Goal: Task Accomplishment & Management: Complete application form

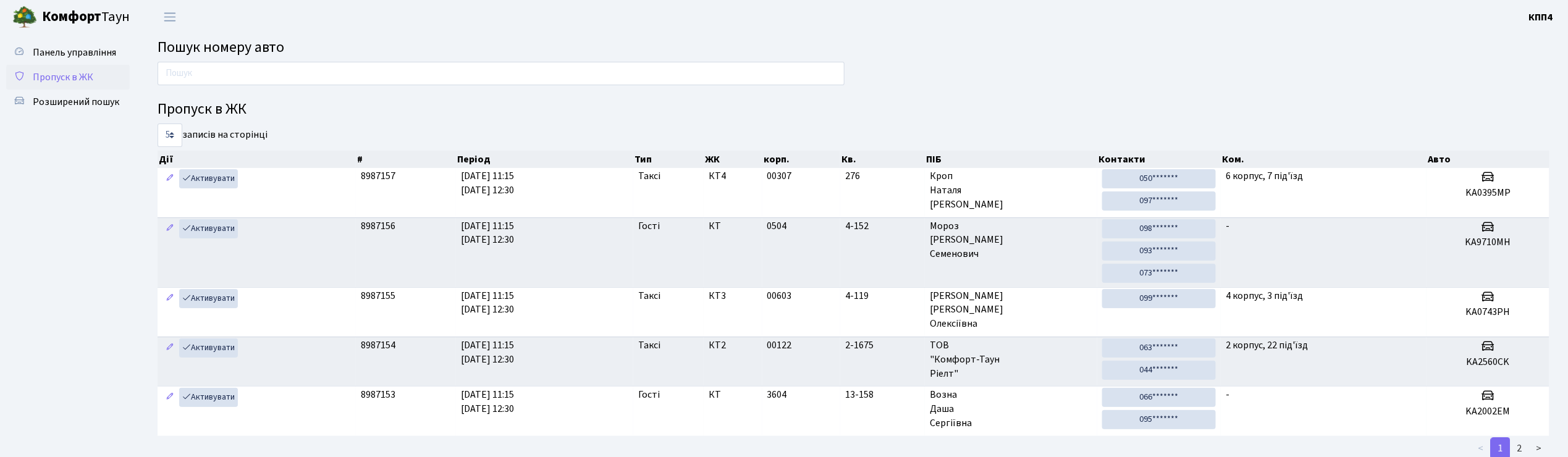
click at [58, 71] on span "Пропуск в ЖК" at bounding box center [63, 78] width 60 height 14
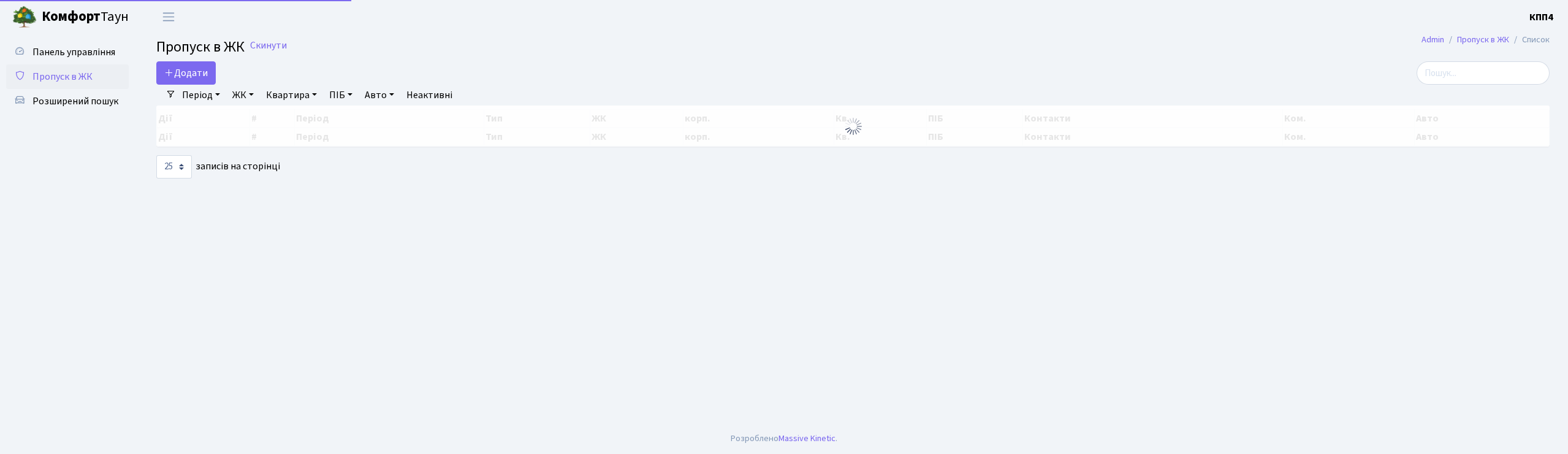
select select "25"
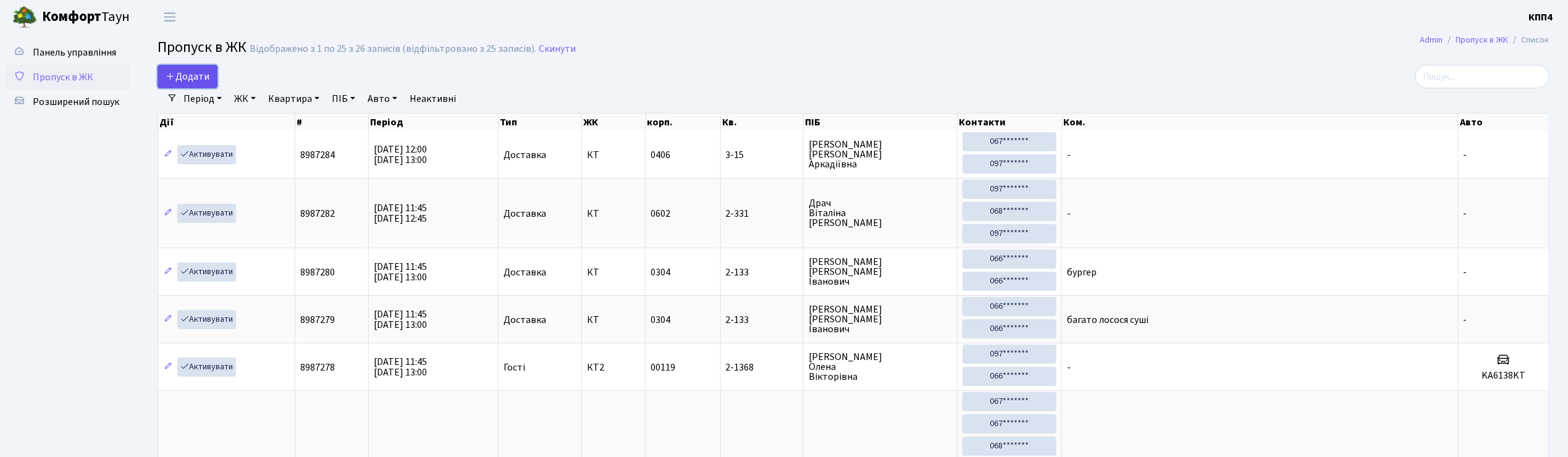
click at [178, 70] on span "Додати" at bounding box center [187, 77] width 44 height 14
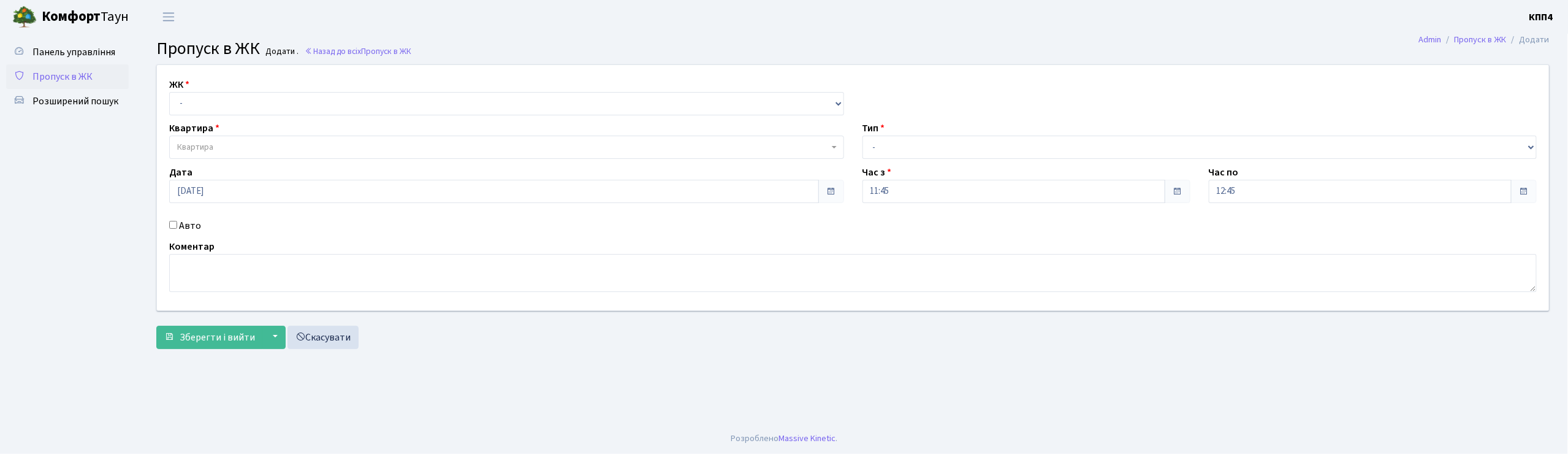
click at [174, 222] on input "Авто" at bounding box center [173, 225] width 8 height 8
checkbox input "true"
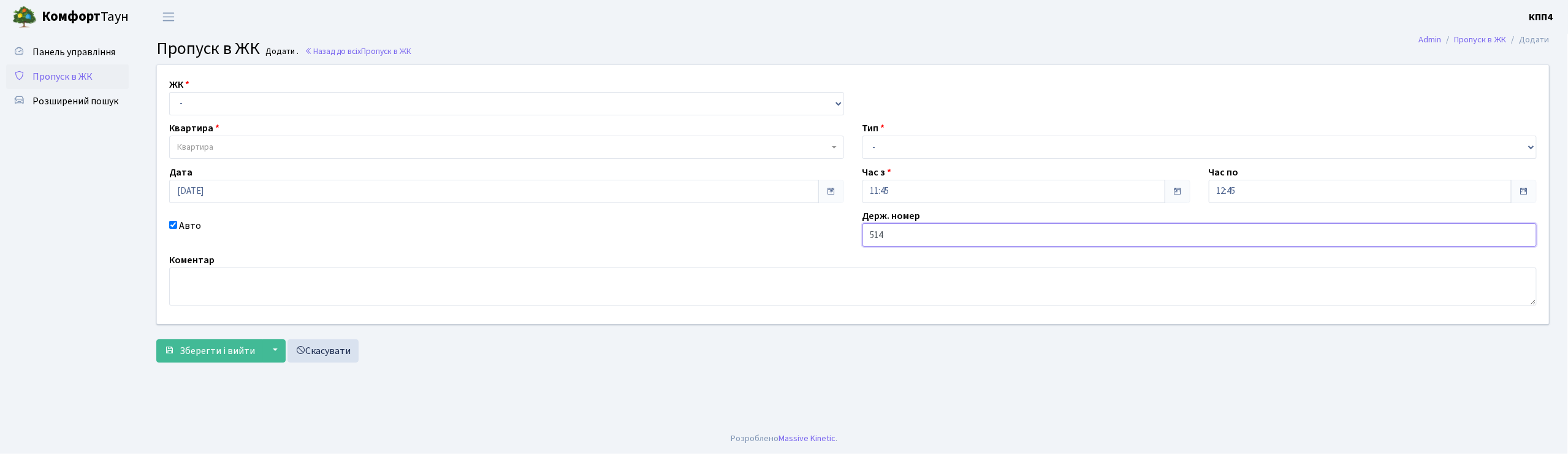
click at [868, 236] on input "514" at bounding box center [1199, 235] width 675 height 23
click at [905, 239] on input "F514" at bounding box center [1199, 235] width 675 height 23
type input "F514КН"
click at [240, 99] on select "- КТ, вул. Регенераторна, 4 КТ2, просп. Соборності, 17 КТ3, вул. Березнева, 16 …" at bounding box center [506, 104] width 675 height 23
select select "271"
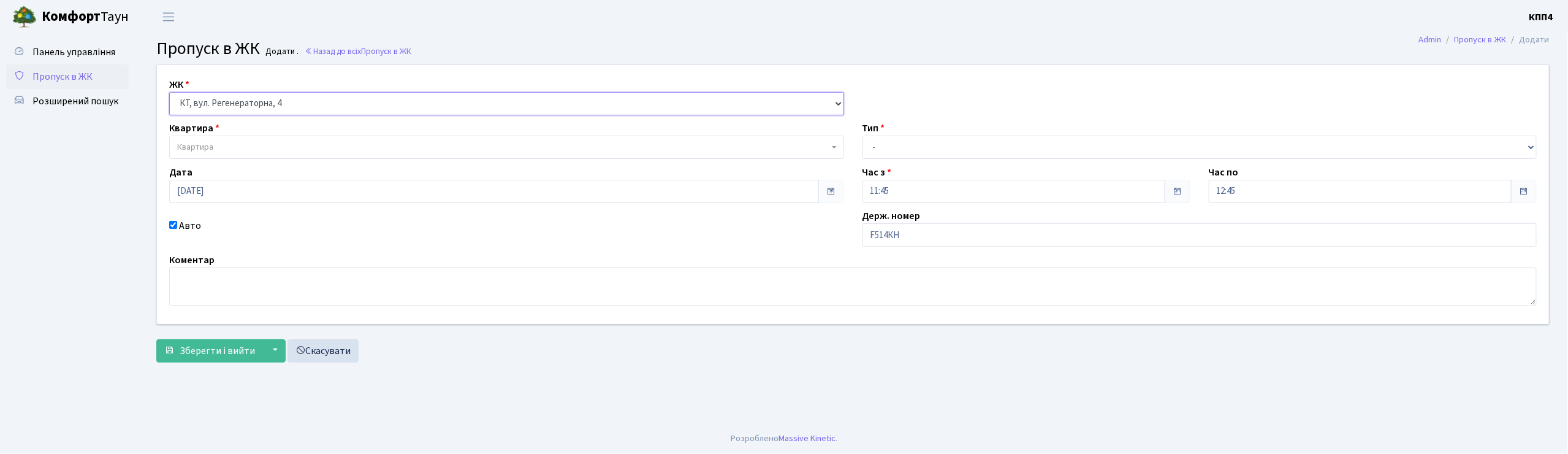
click at [169, 92] on select "- КТ, вул. Регенераторна, 4 КТ2, просп. Соборності, 17 КТ3, вул. Березнева, 16 …" at bounding box center [506, 104] width 675 height 23
select select
click at [223, 148] on span "Квартира" at bounding box center [503, 147] width 652 height 12
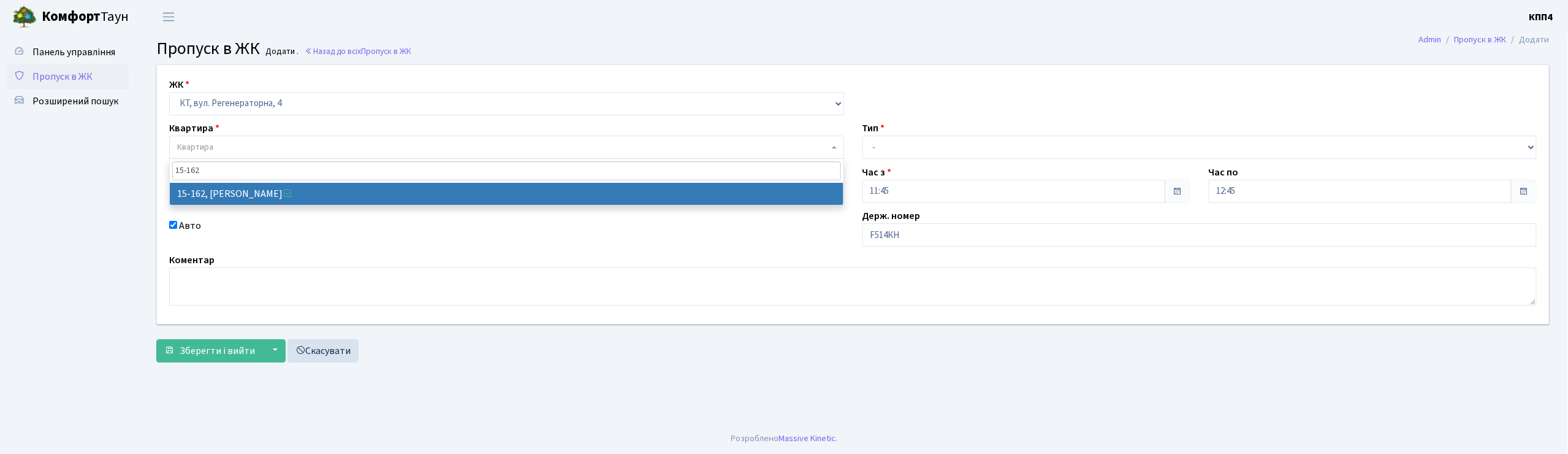
type input "15-162"
select select "8937"
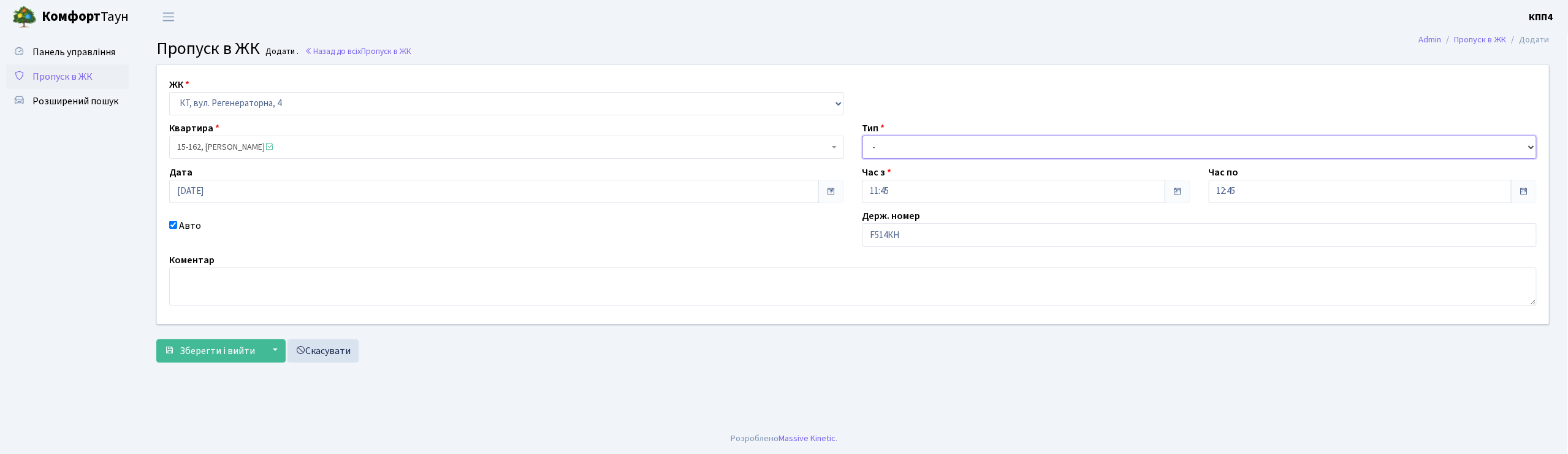
click at [903, 146] on select "- Доставка Таксі Гості Сервіс" at bounding box center [1199, 147] width 675 height 23
select select "2"
click at [862, 136] on select "- Доставка Таксі Гості Сервіс" at bounding box center [1199, 147] width 675 height 23
click at [873, 233] on input "F514КН" at bounding box center [1199, 235] width 675 height 23
type input "FТ514КН"
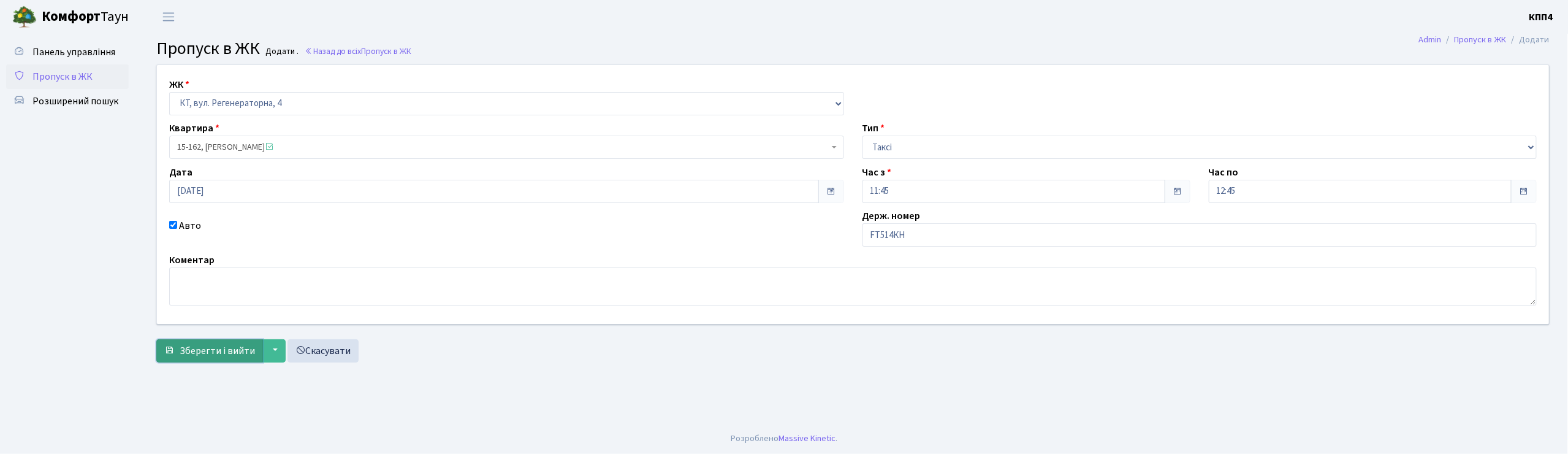
click at [217, 347] on span "Зберегти і вийти" at bounding box center [217, 351] width 76 height 14
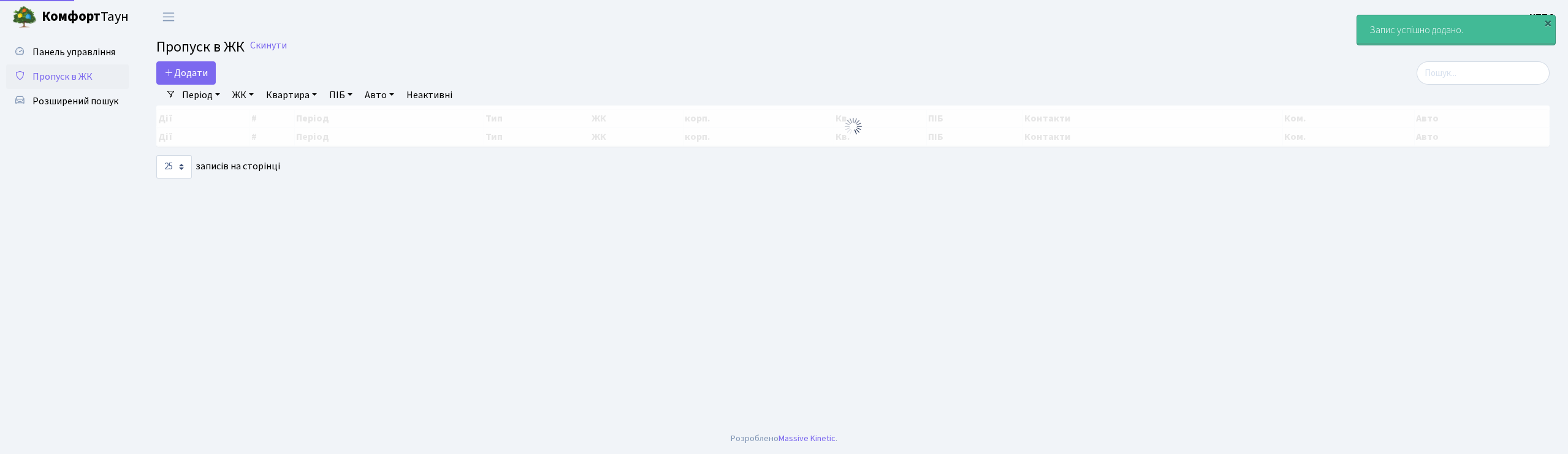
select select "25"
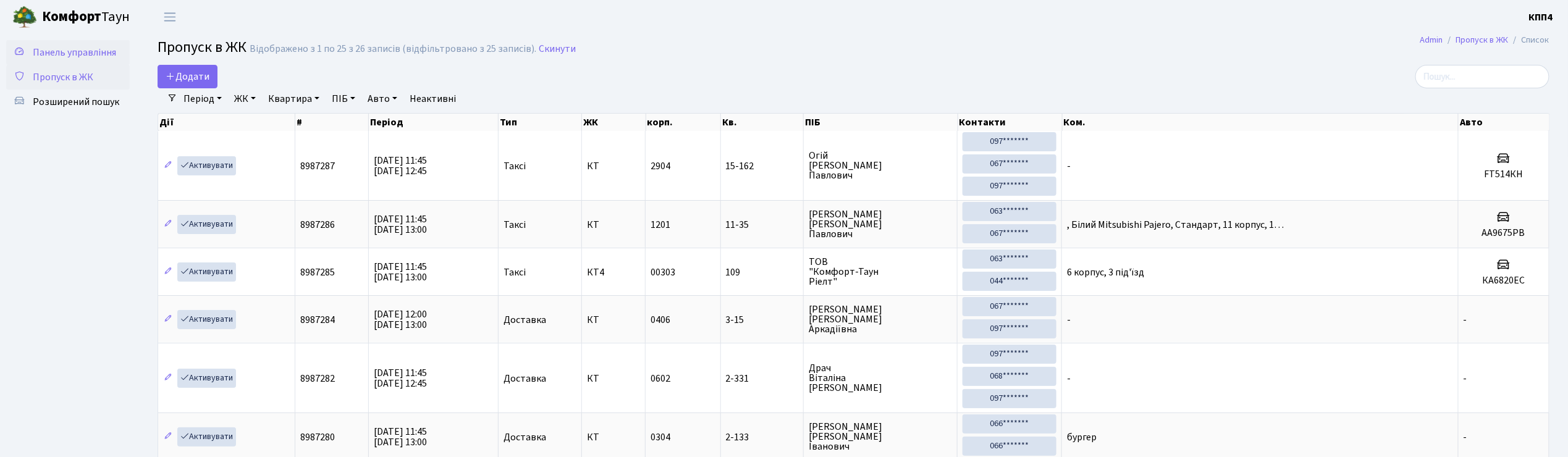
click at [102, 53] on span "Панель управління" at bounding box center [74, 53] width 83 height 14
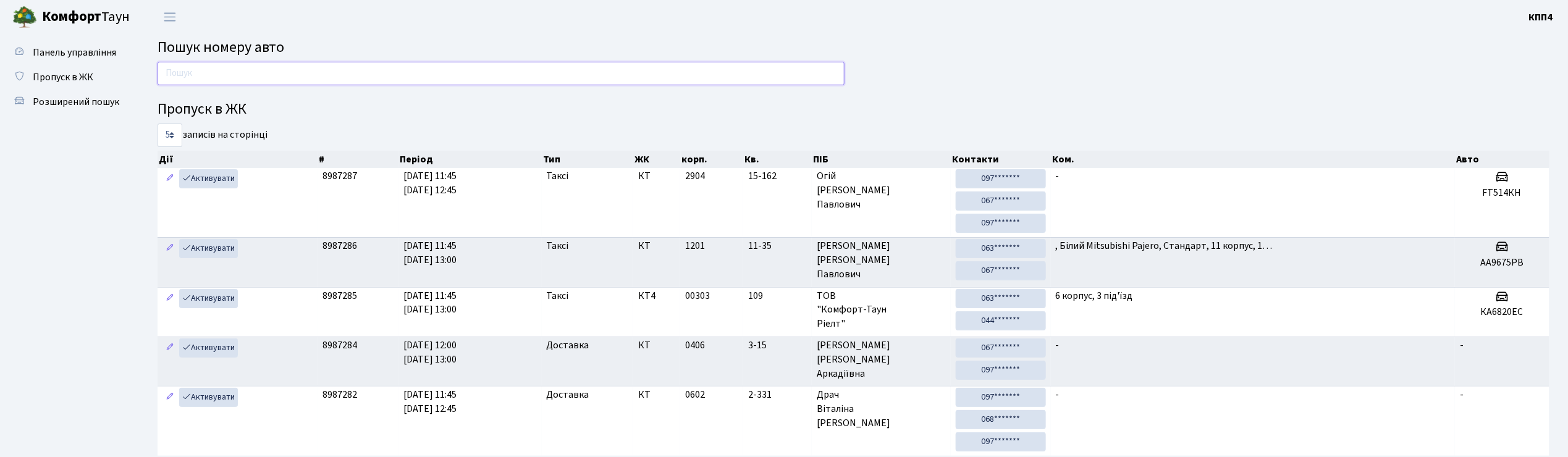
click at [204, 80] on input "text" at bounding box center [500, 73] width 687 height 23
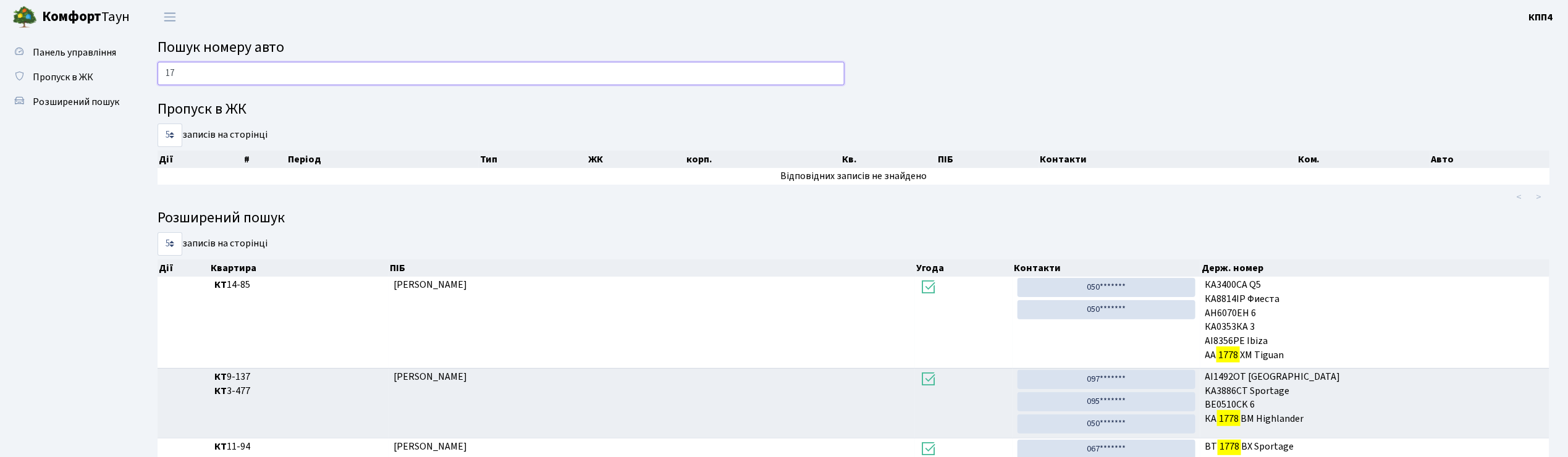
type input "1"
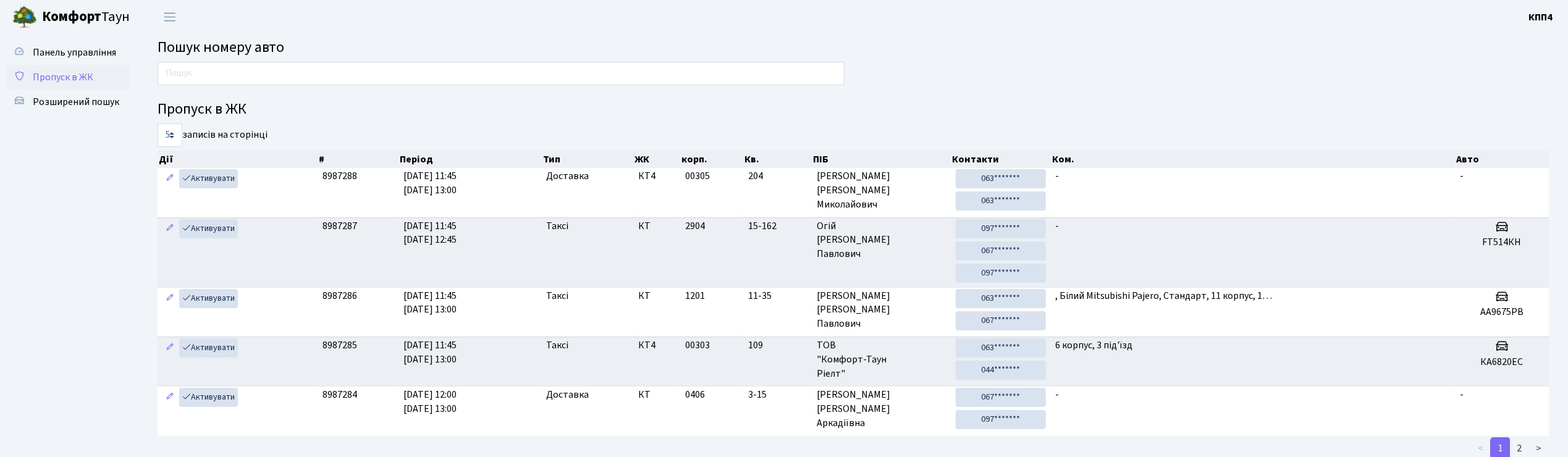
click at [58, 79] on span "Пропуск в ЖК" at bounding box center [63, 78] width 60 height 14
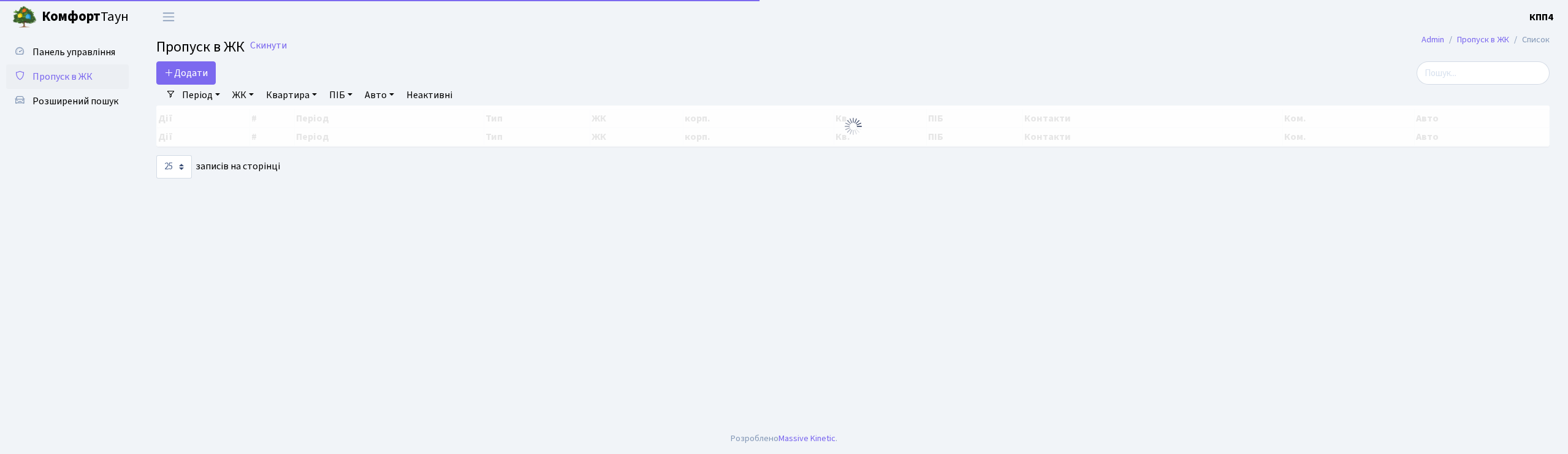
select select "25"
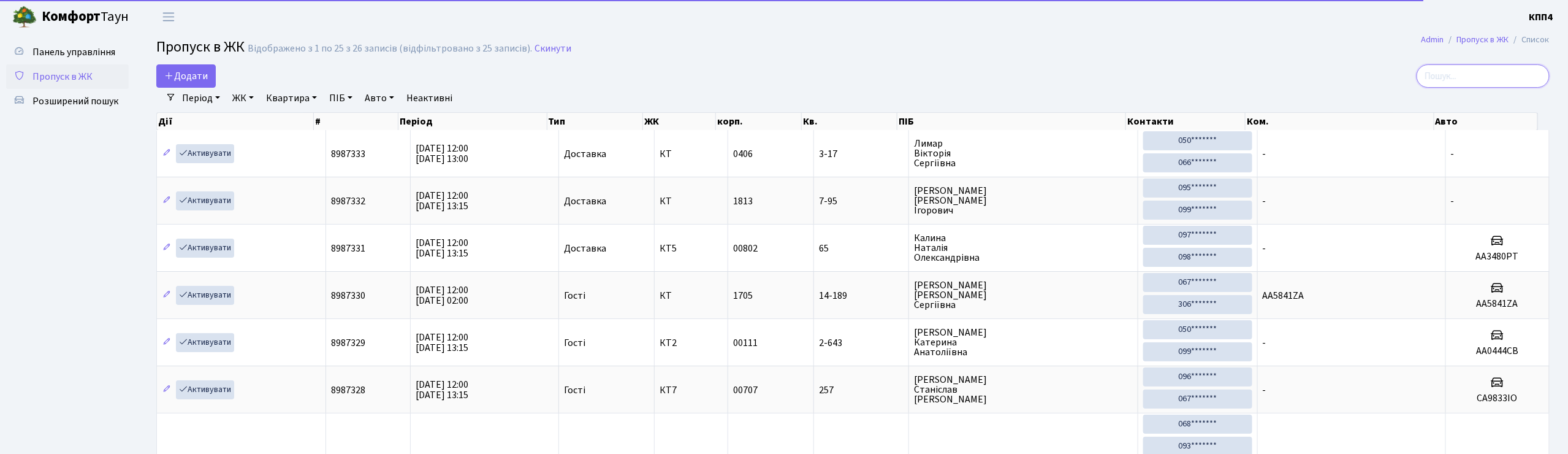
click at [1498, 82] on input "search" at bounding box center [1482, 76] width 133 height 23
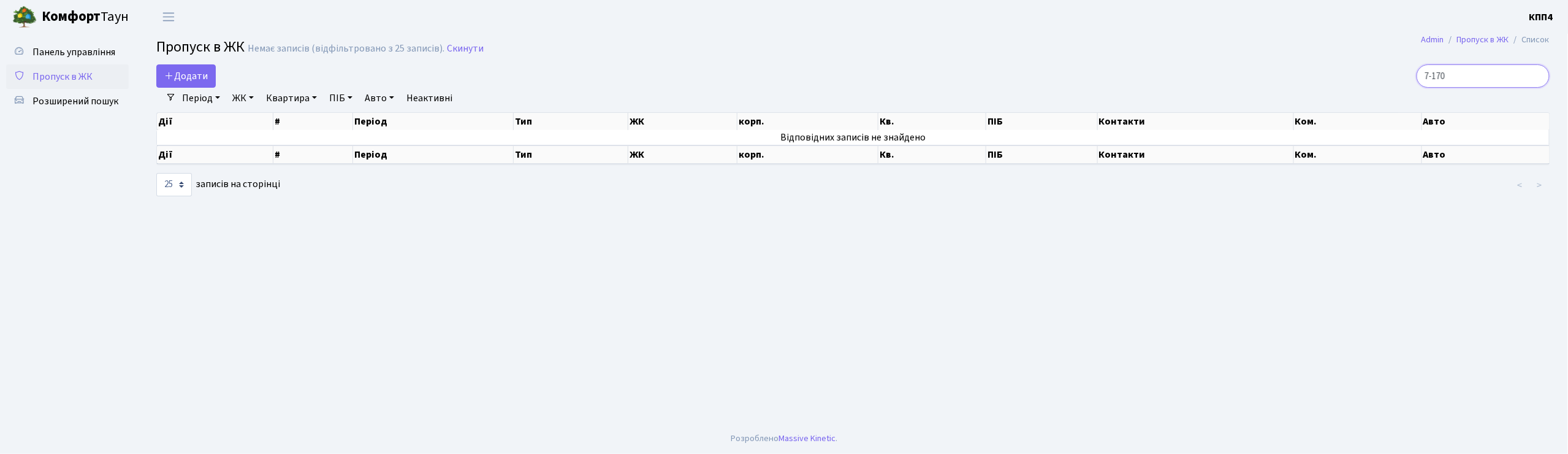
type input "7-170"
click at [69, 42] on link "Панель управління" at bounding box center [67, 52] width 123 height 25
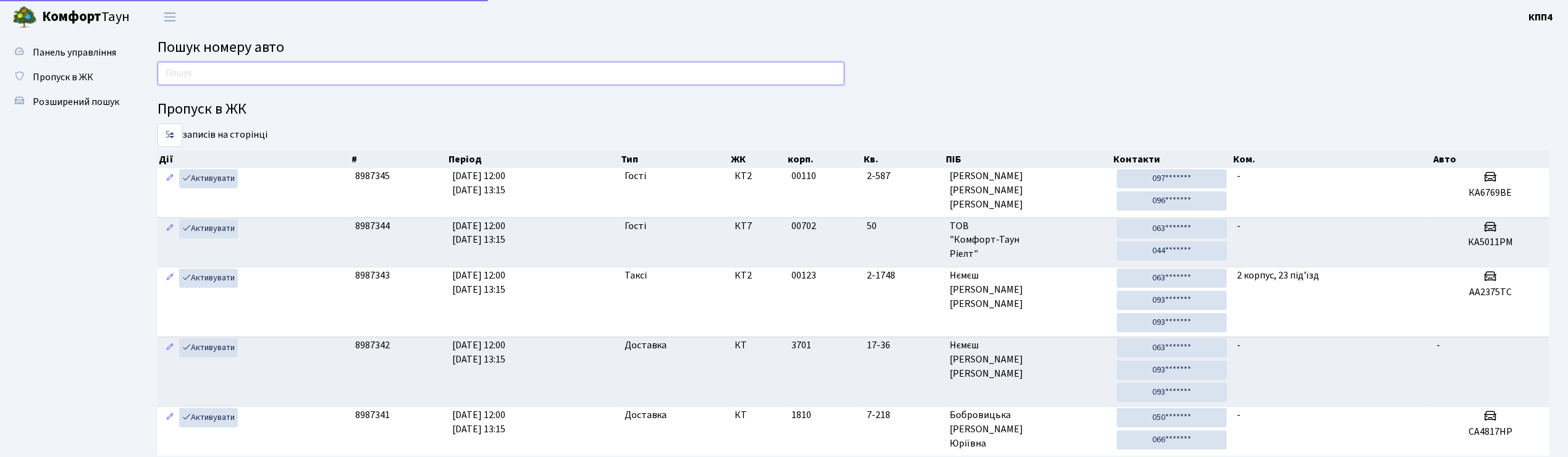
drag, startPoint x: 0, startPoint y: 0, endPoint x: 193, endPoint y: 72, distance: 206.0
click at [193, 72] on input "text" at bounding box center [500, 73] width 687 height 23
click at [52, 71] on span "Пропуск в ЖК" at bounding box center [63, 78] width 60 height 14
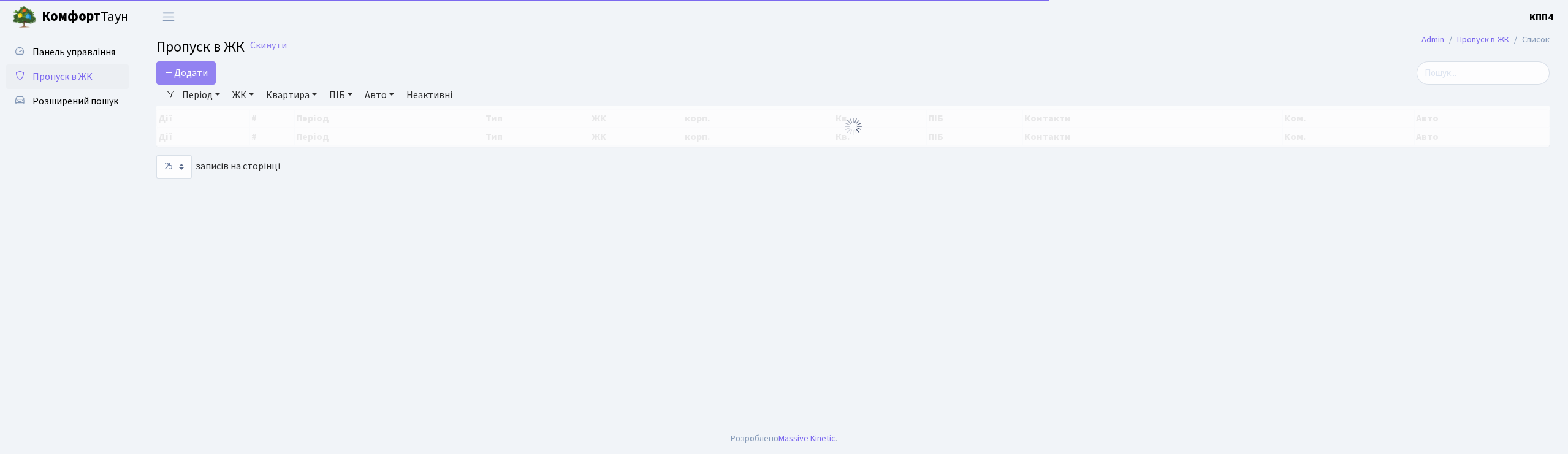
select select "25"
click at [187, 77] on span "Додати" at bounding box center [186, 73] width 44 height 14
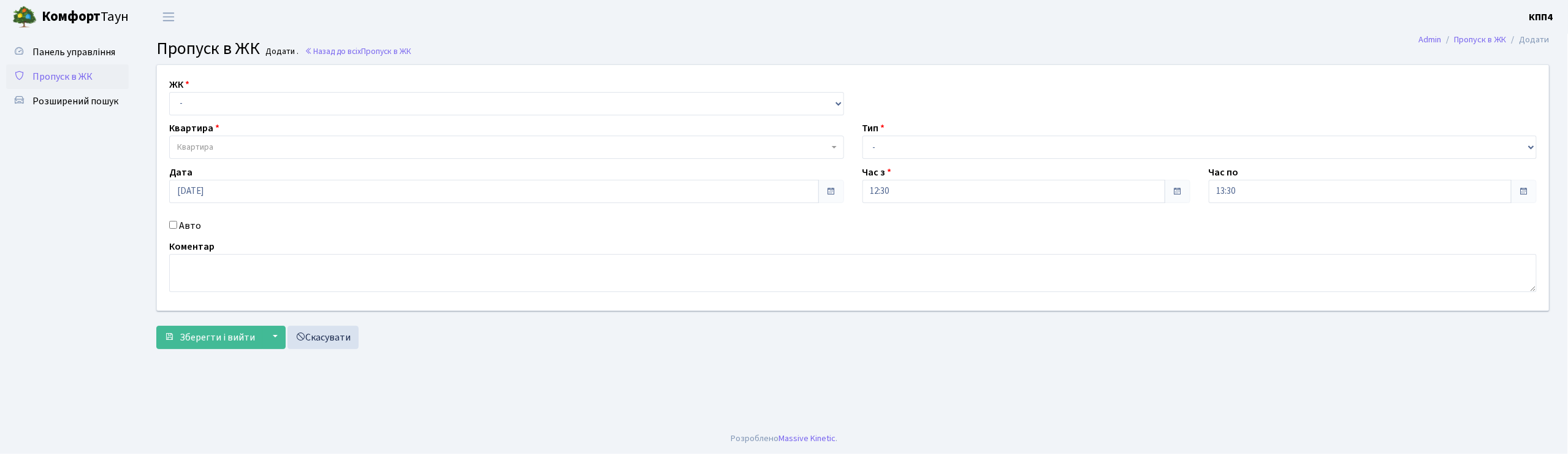
click at [172, 229] on div "Авто" at bounding box center [507, 226] width 693 height 15
click at [172, 228] on input "Авто" at bounding box center [173, 225] width 8 height 8
checkbox input "true"
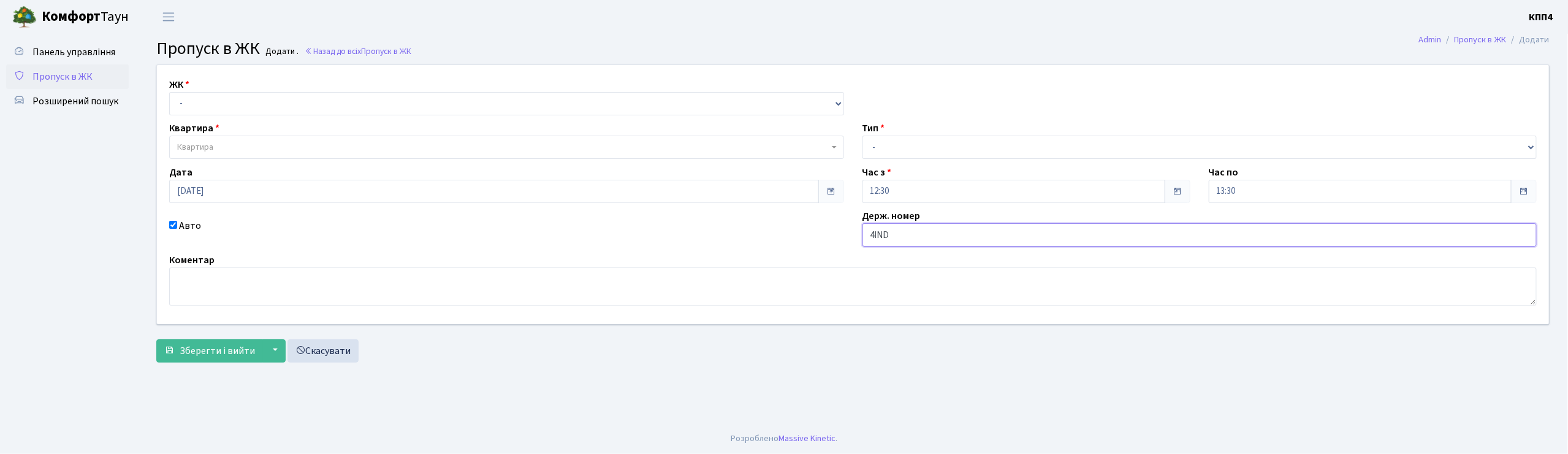
type input "4INDOO"
click at [209, 99] on select "- КТ, вул. Регенераторна, 4 КТ2, просп. Соборності, 17 КТ3, вул. Березнева, 16 …" at bounding box center [506, 104] width 675 height 23
select select "271"
click at [169, 92] on select "- КТ, вул. Регенераторна, 4 КТ2, просп. Соборності, 17 КТ3, вул. Березнева, 16 …" at bounding box center [506, 104] width 675 height 23
select select
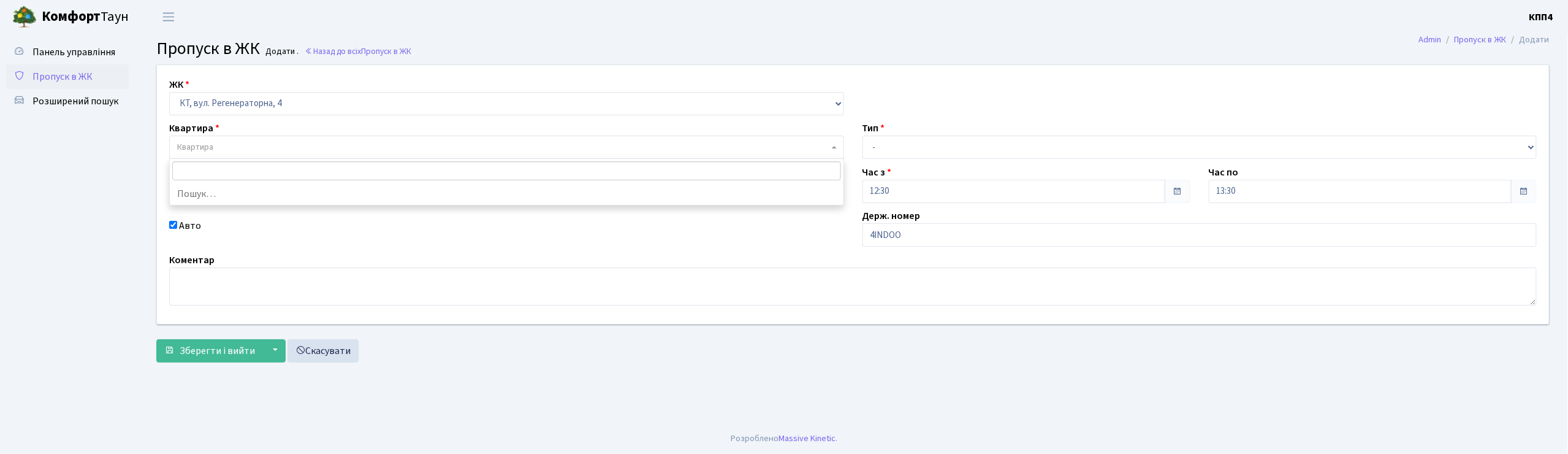
click at [214, 151] on span "Квартира" at bounding box center [503, 147] width 652 height 12
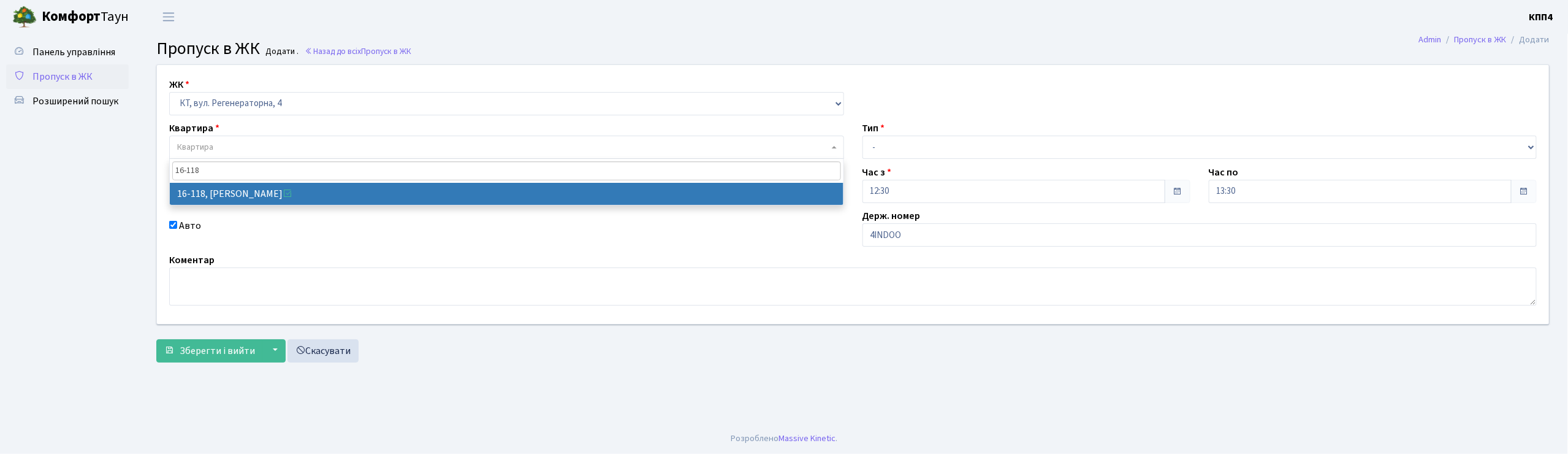
type input "16-118"
select select "8679"
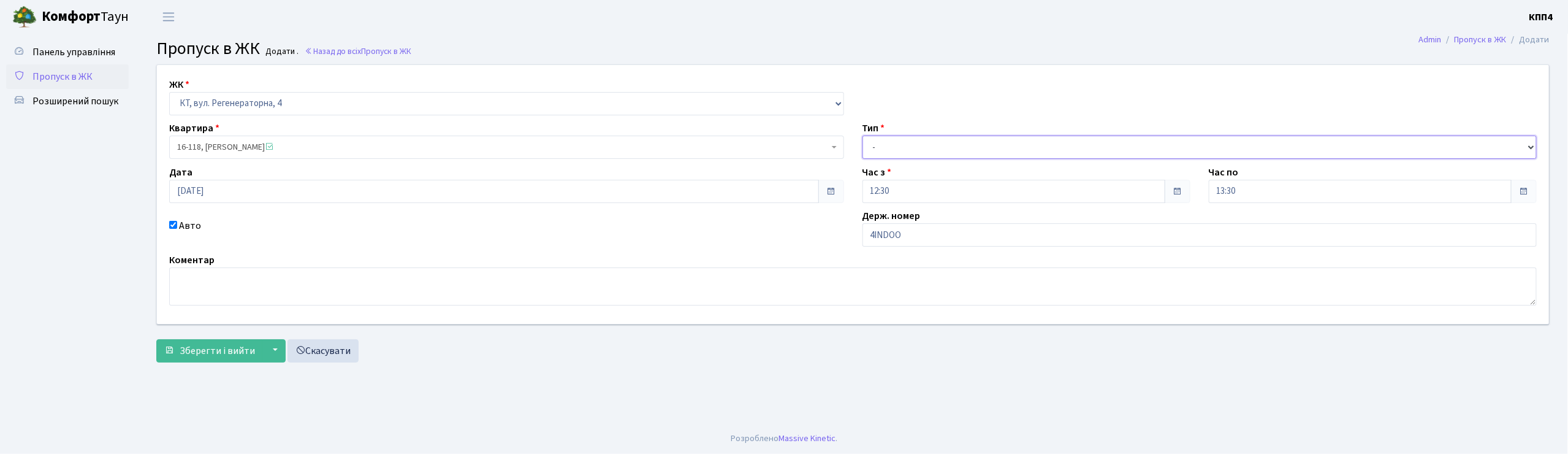
click at [922, 146] on select "- Доставка Таксі Гості Сервіс" at bounding box center [1199, 147] width 675 height 23
select select "3"
click at [862, 136] on select "- Доставка Таксі Гості Сервіс" at bounding box center [1199, 147] width 675 height 23
click at [223, 357] on span "Зберегти і вийти" at bounding box center [217, 351] width 76 height 14
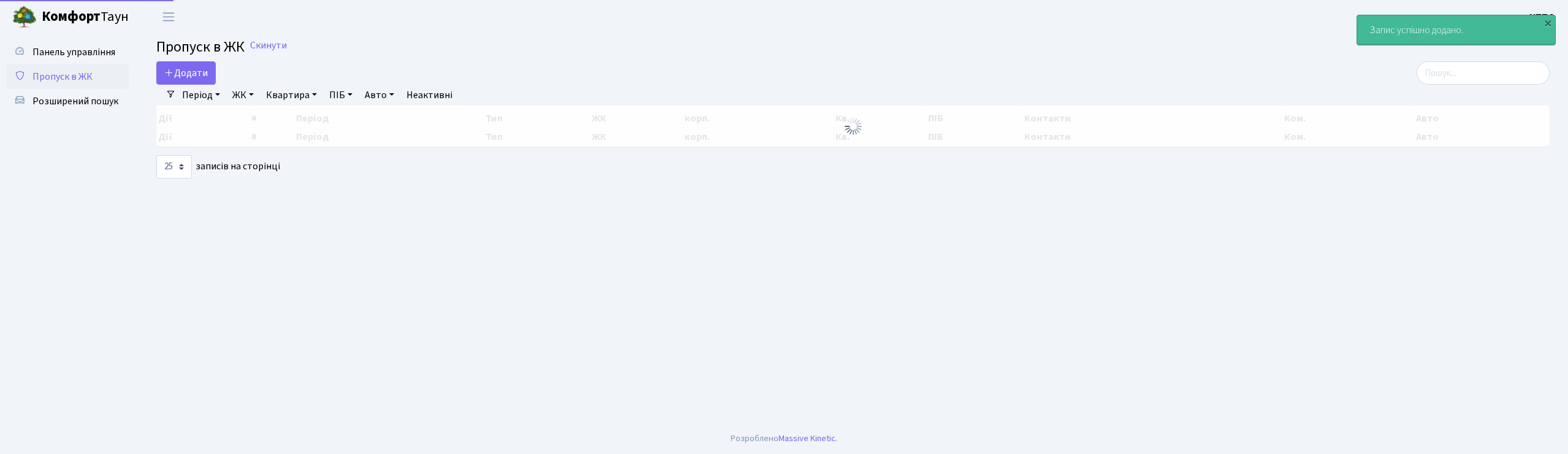
select select "25"
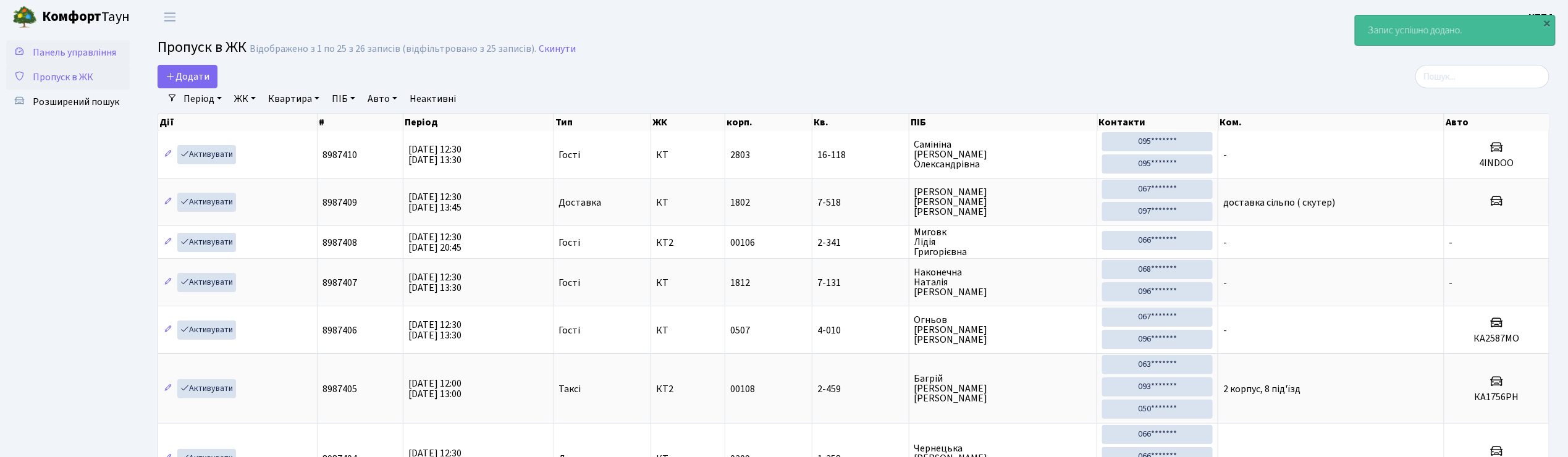
click at [72, 52] on span "Панель управління" at bounding box center [74, 53] width 83 height 14
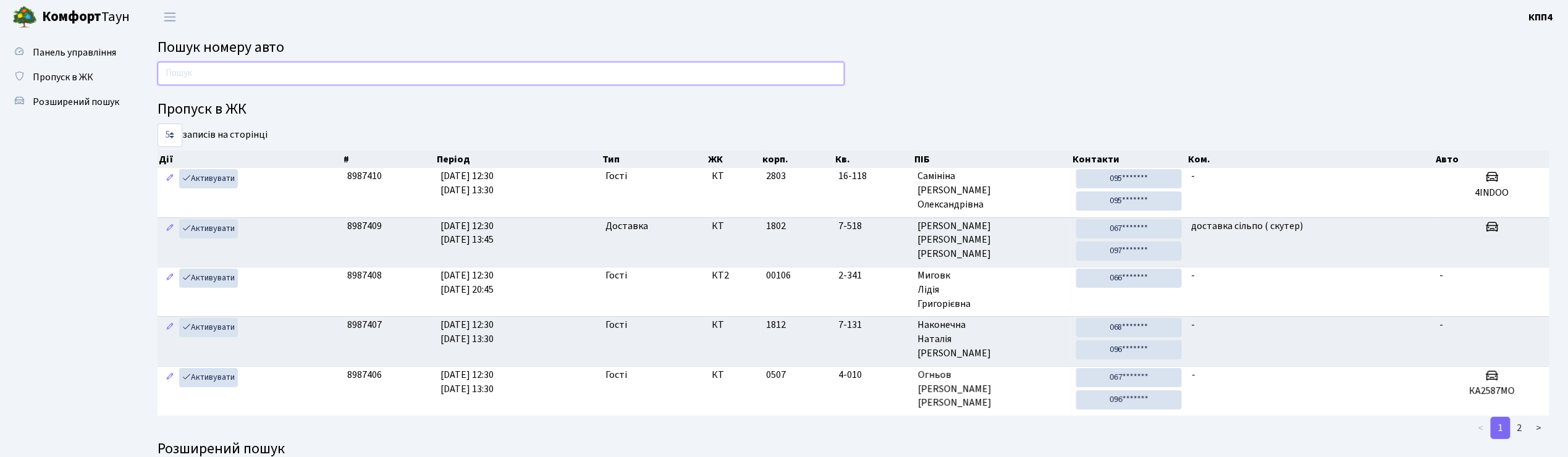
click at [193, 68] on input "text" at bounding box center [500, 73] width 687 height 23
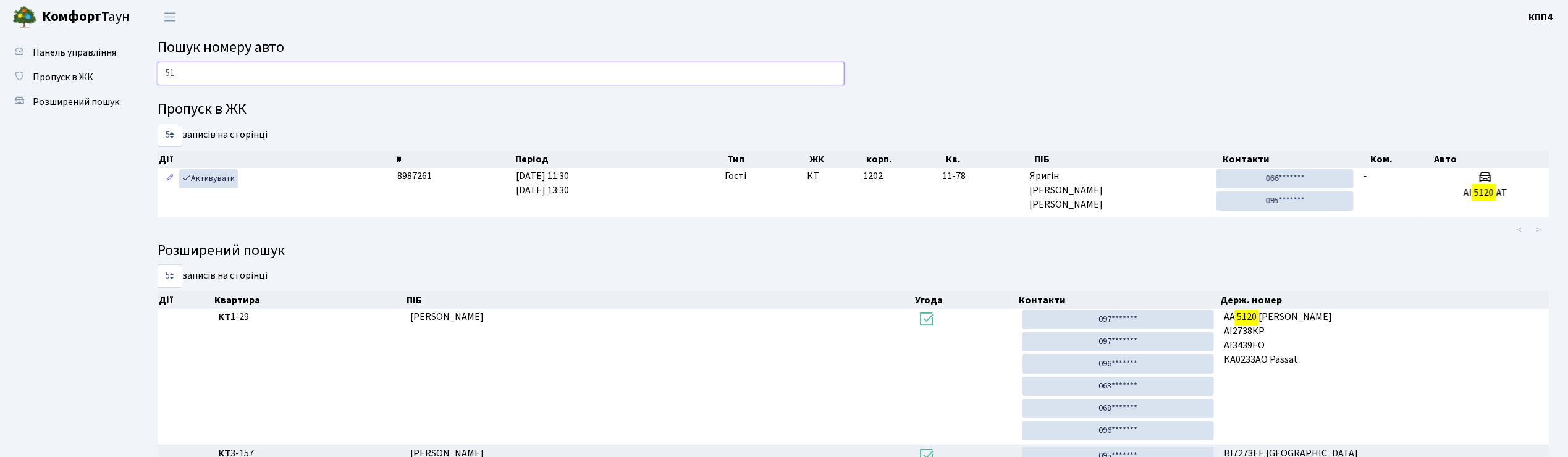
type input "5"
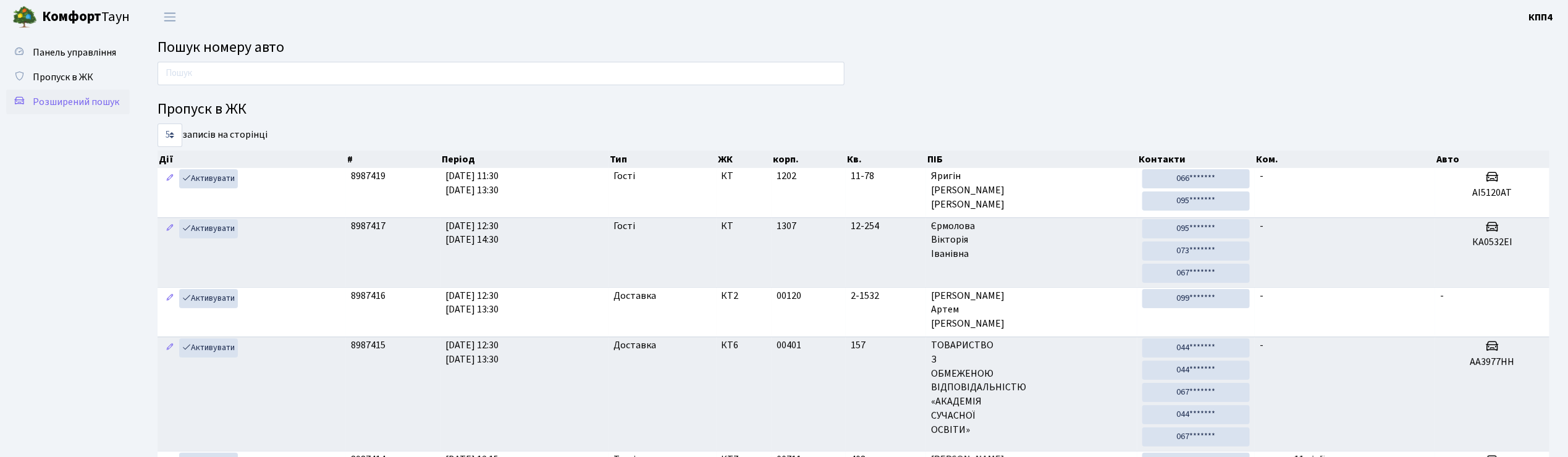
click at [69, 99] on span "Розширений пошук" at bounding box center [76, 102] width 87 height 14
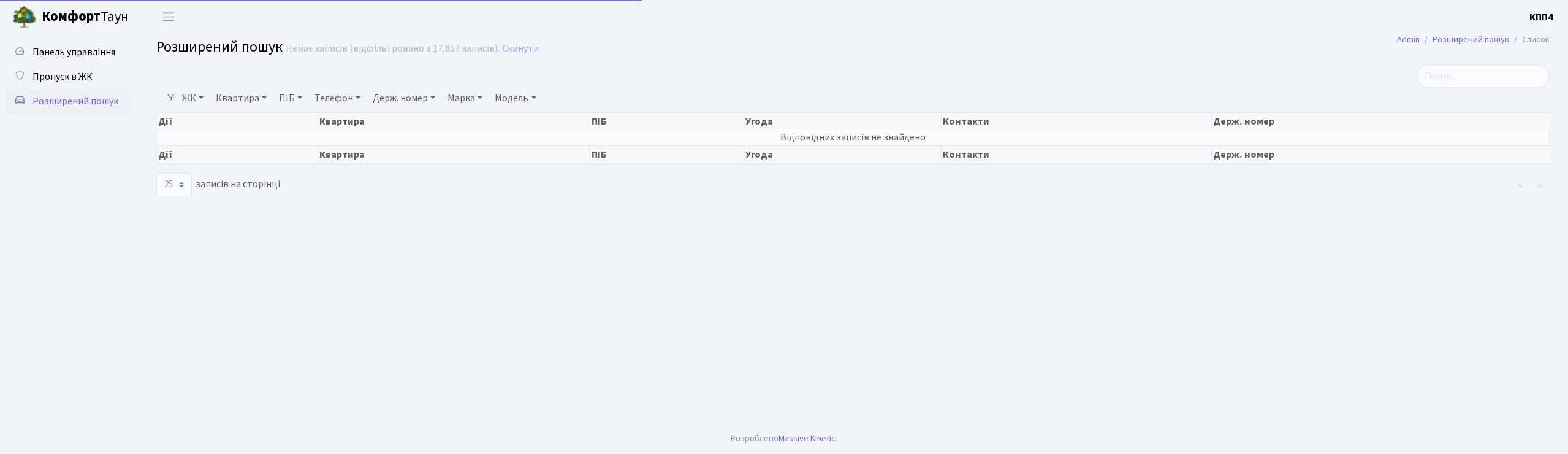
select select "25"
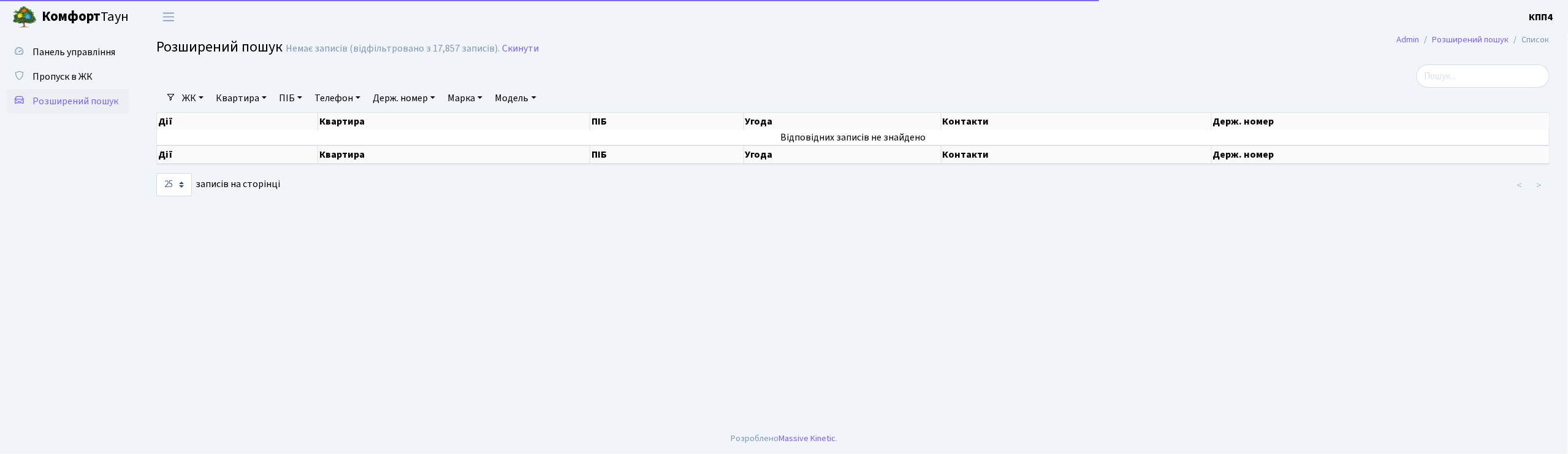
click at [231, 96] on link "Квартира" at bounding box center [241, 98] width 61 height 21
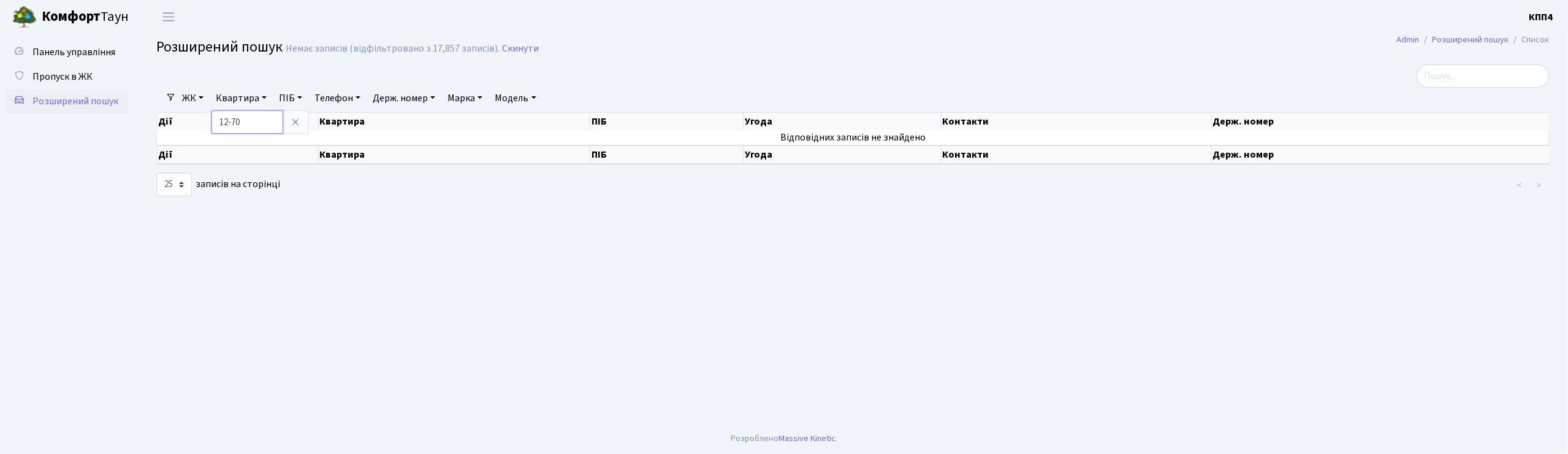
type input "12-70"
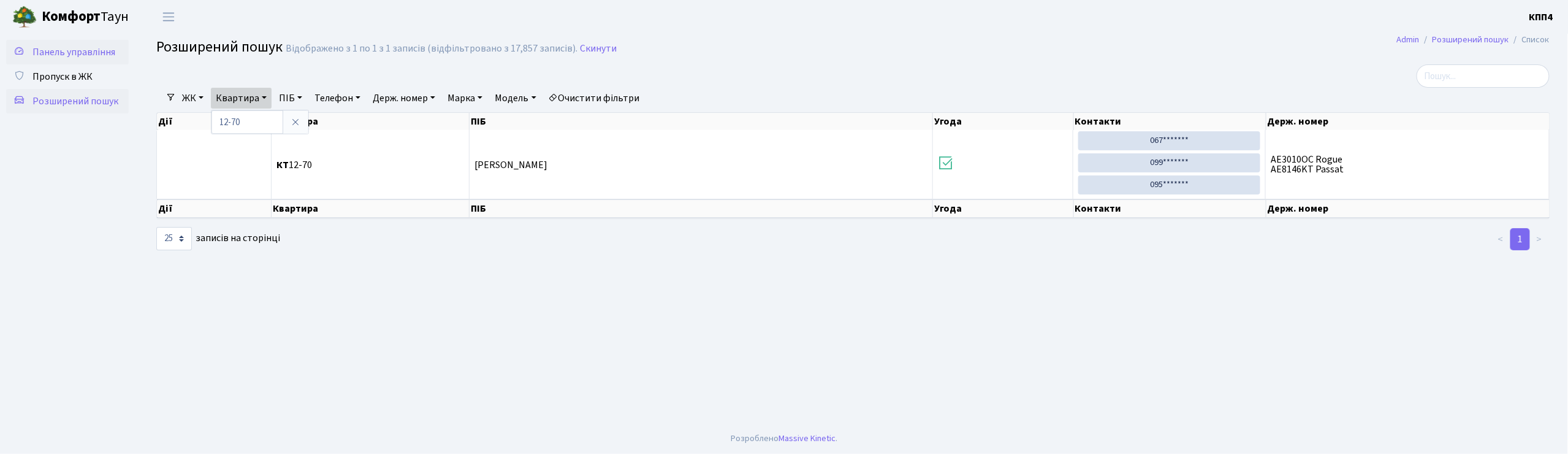
click at [58, 54] on span "Панель управління" at bounding box center [74, 52] width 82 height 14
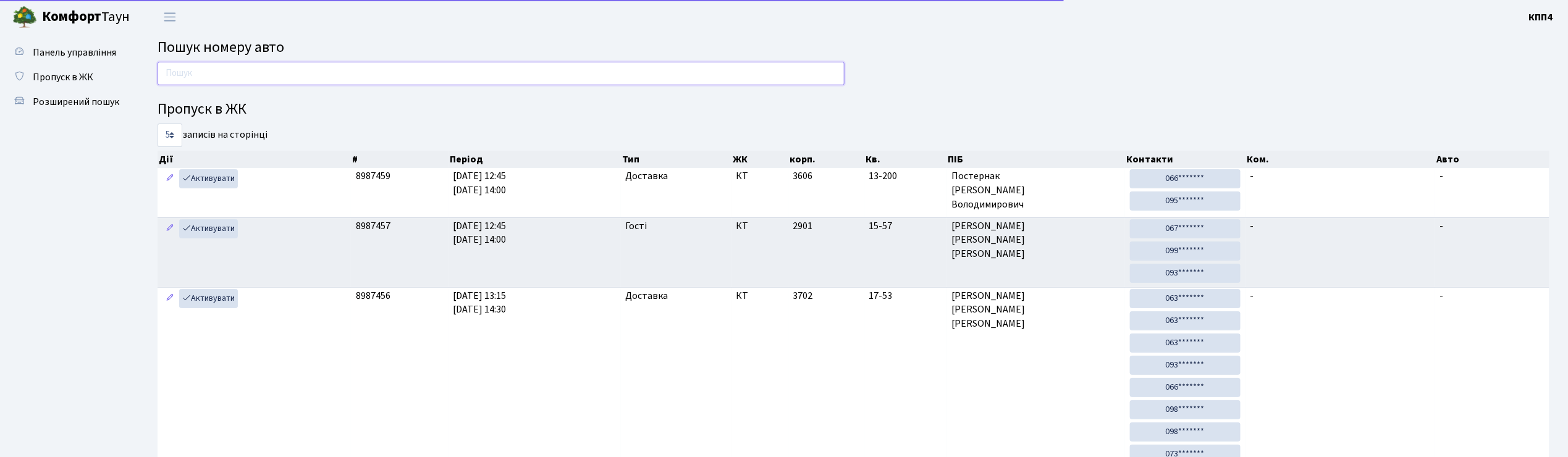
click at [198, 74] on input "text" at bounding box center [500, 73] width 687 height 23
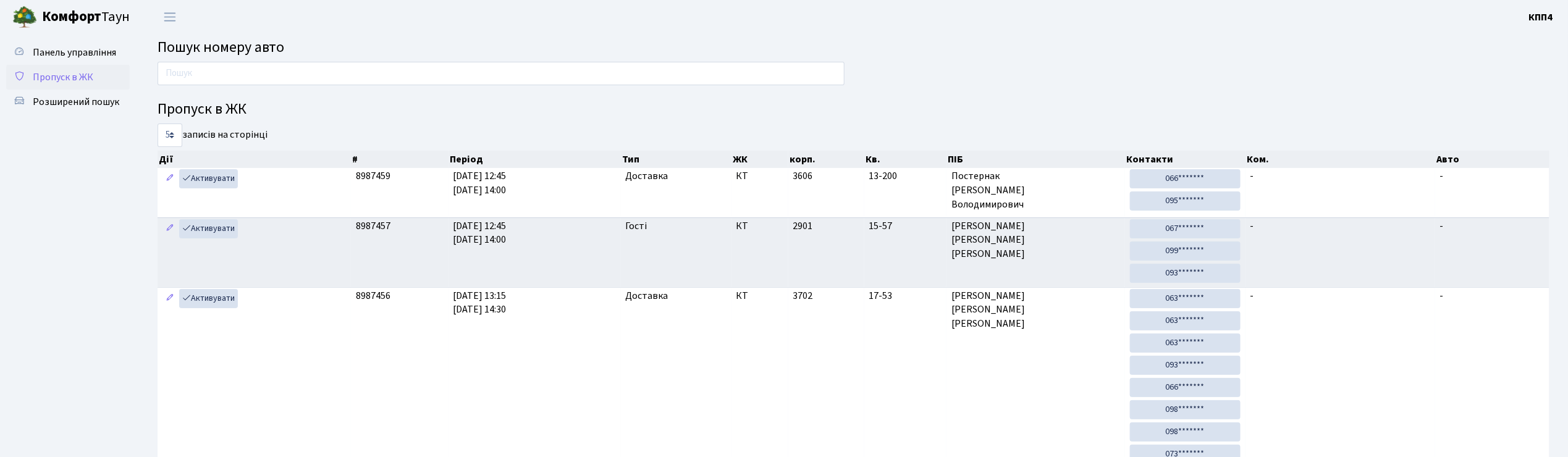
click at [70, 82] on span "Пропуск в ЖК" at bounding box center [63, 78] width 60 height 14
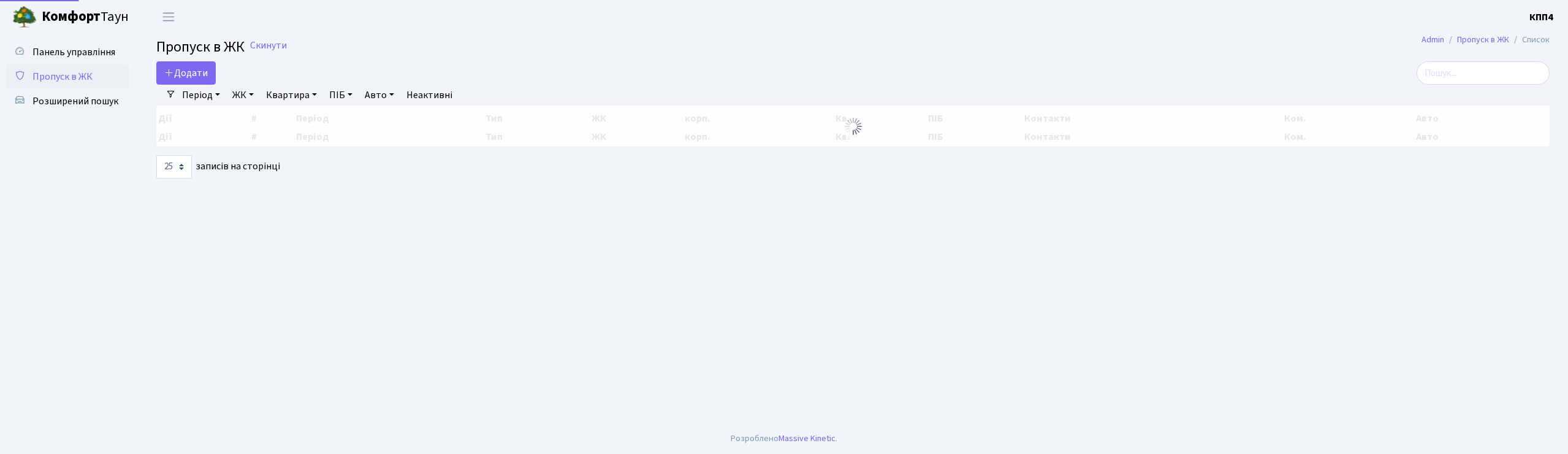
select select "25"
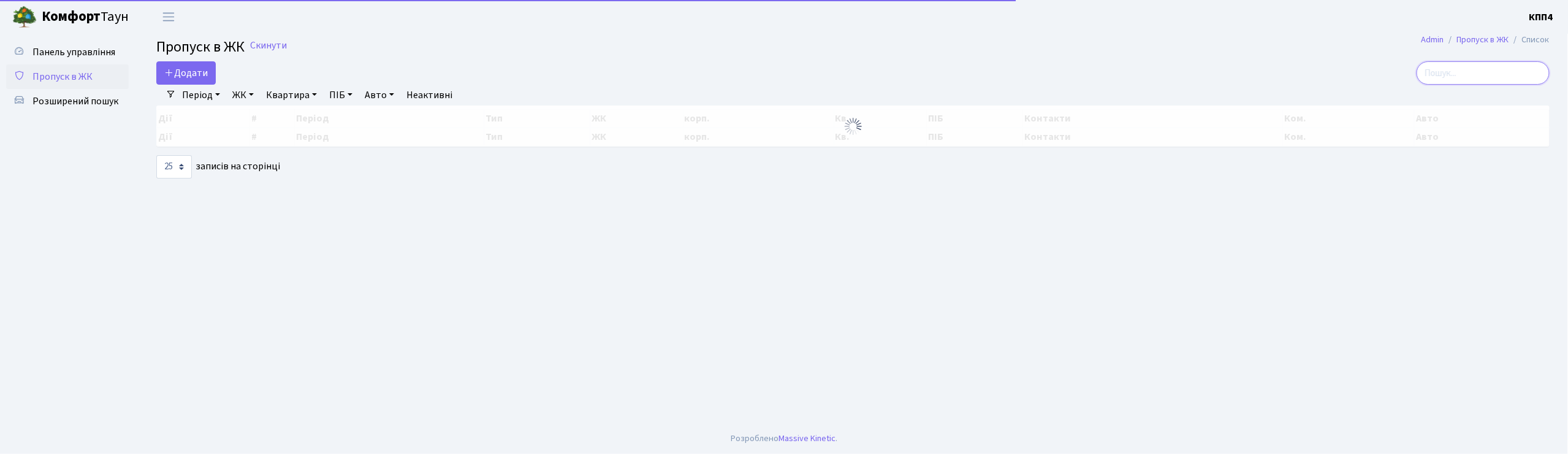
click at [1461, 77] on input "search" at bounding box center [1482, 73] width 133 height 23
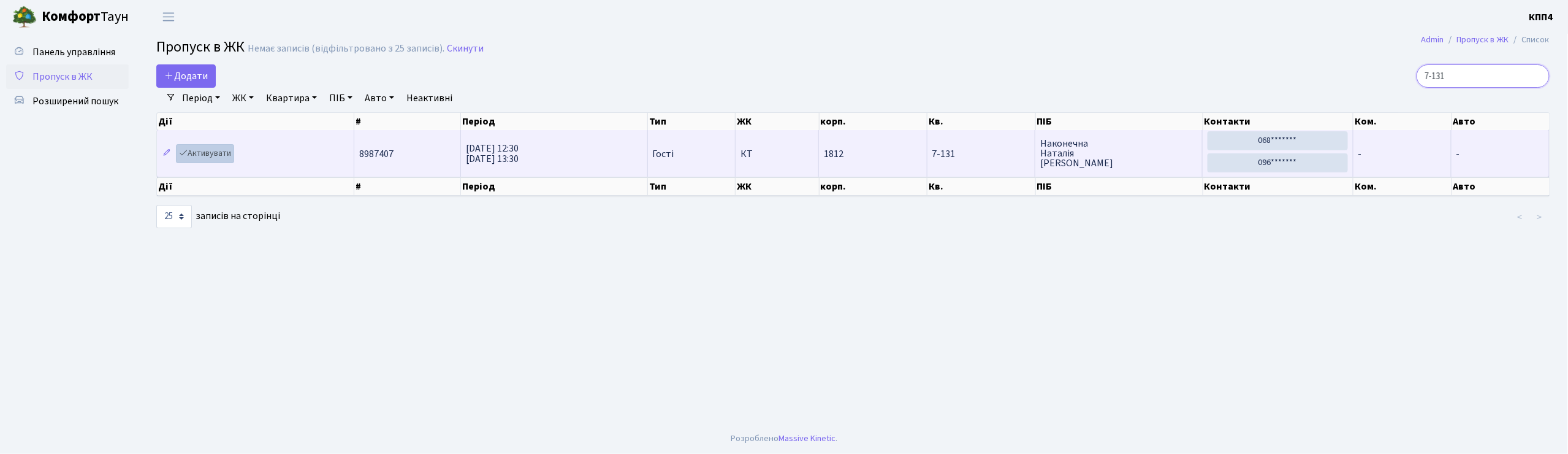
type input "7-131"
click at [211, 156] on link "Активувати" at bounding box center [204, 153] width 58 height 19
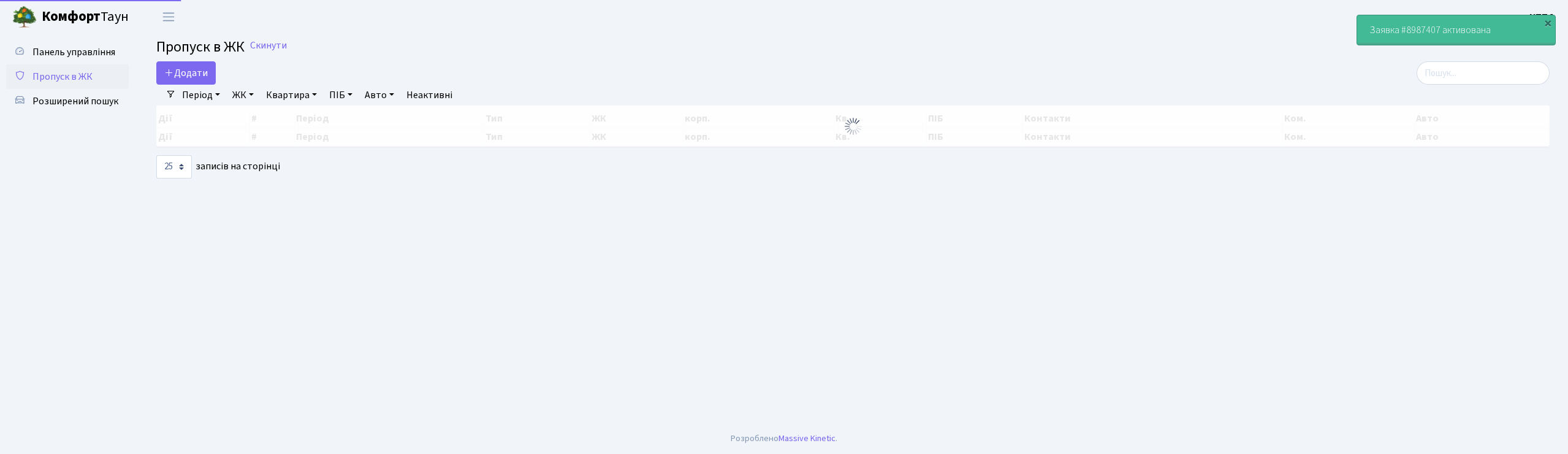
select select "25"
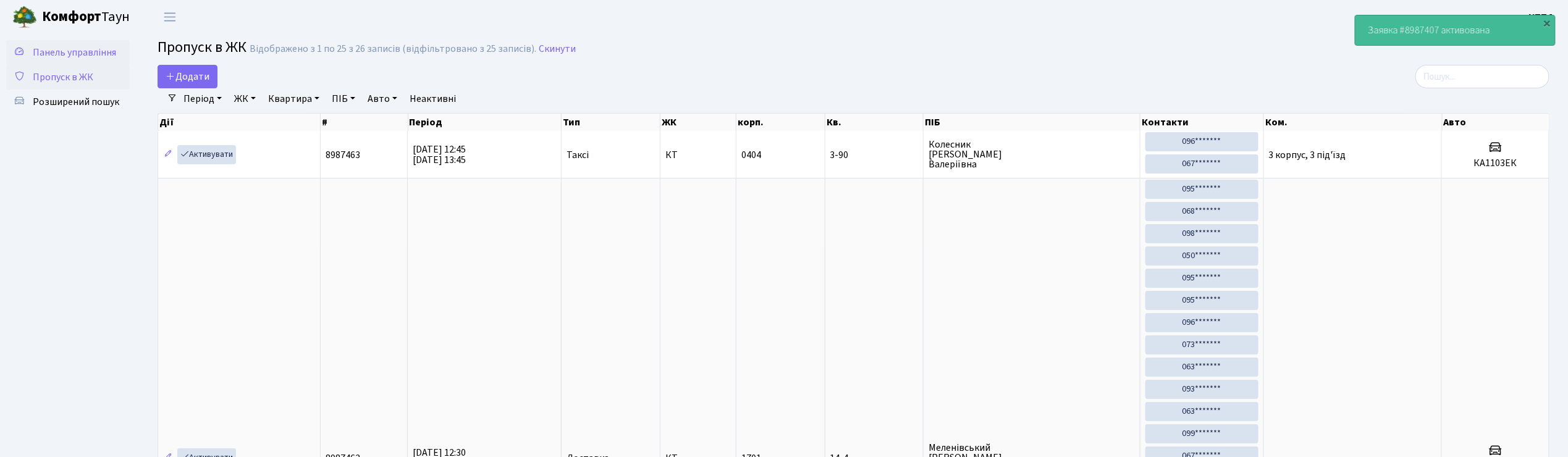
click at [94, 51] on span "Панель управління" at bounding box center [74, 53] width 83 height 14
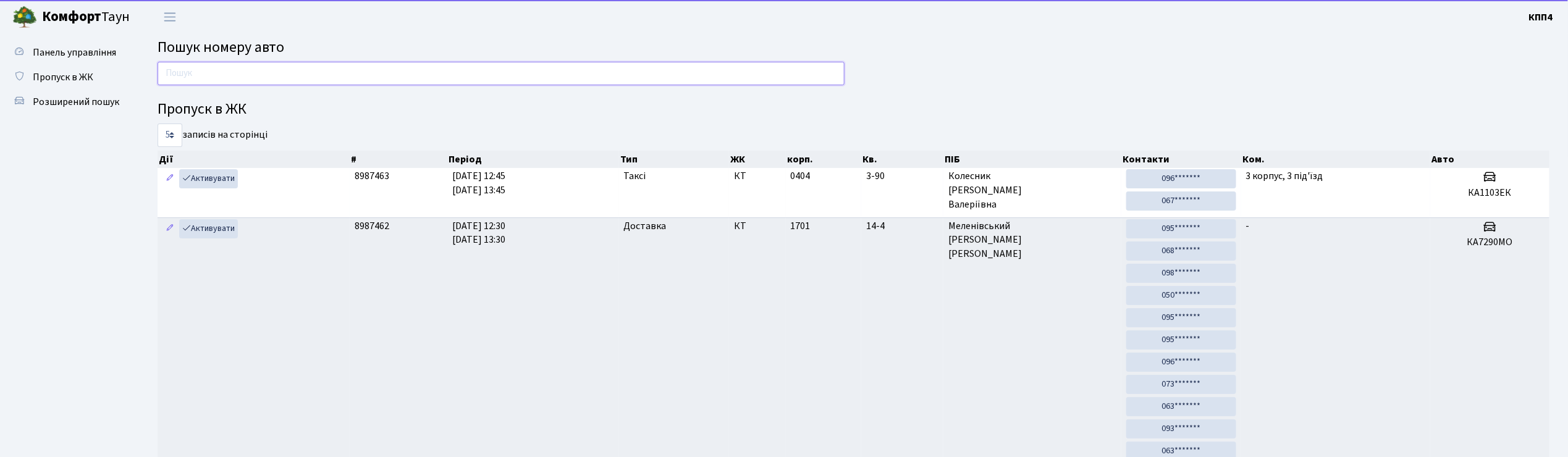
click at [223, 83] on input "text" at bounding box center [500, 73] width 687 height 23
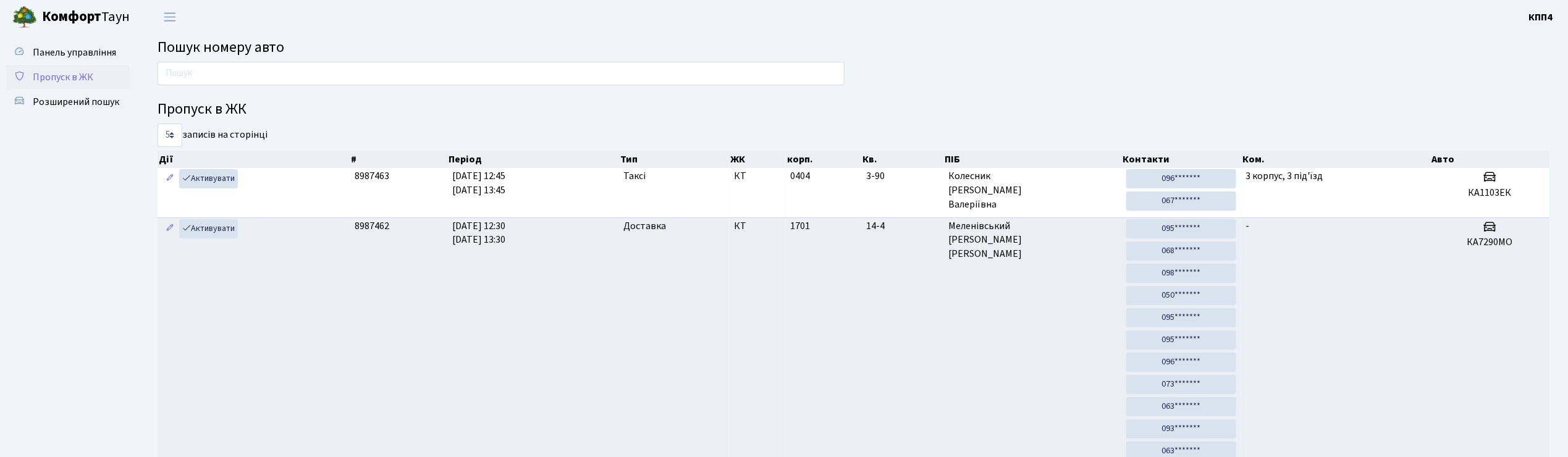
click at [80, 71] on span "Пропуск в ЖК" at bounding box center [63, 78] width 60 height 14
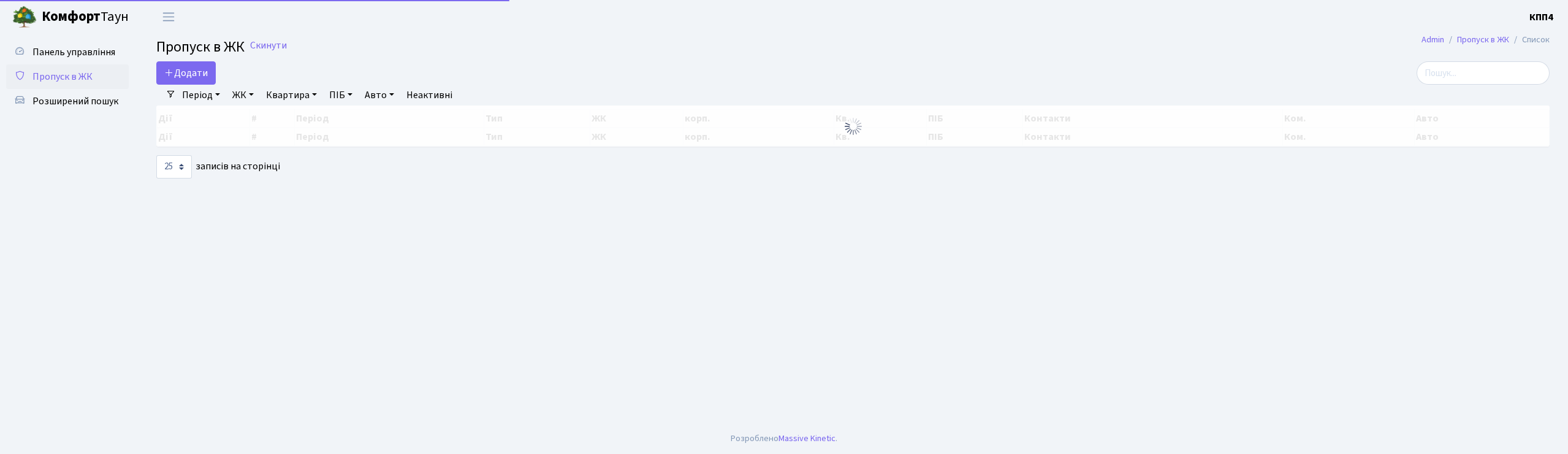
select select "25"
click at [193, 74] on span "Додати" at bounding box center [186, 73] width 44 height 14
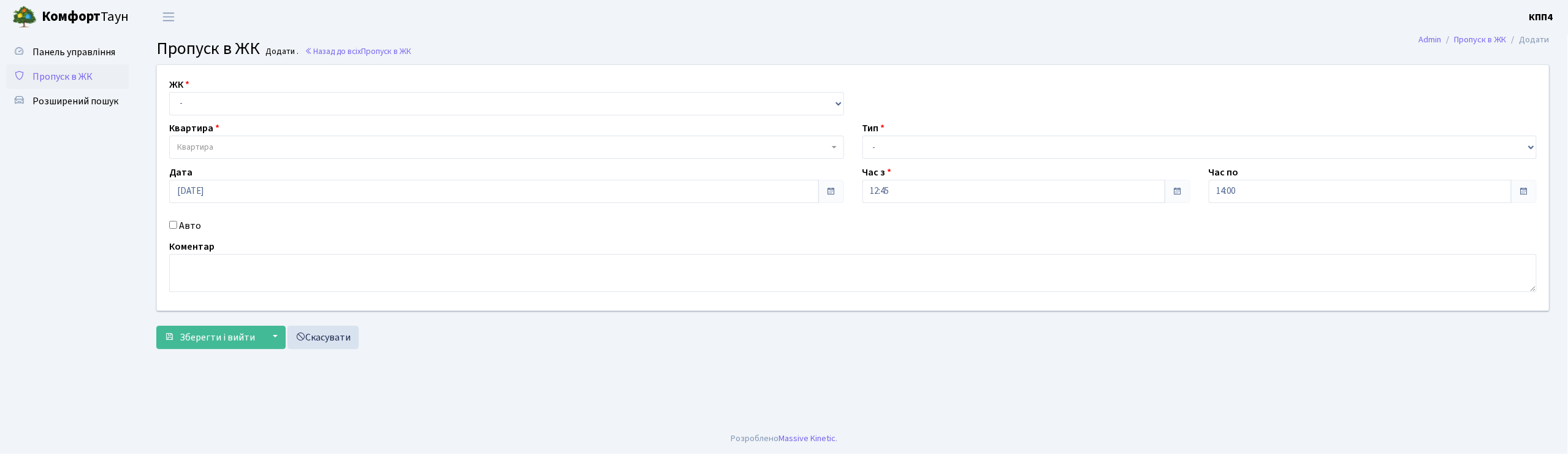
click at [175, 224] on input "Авто" at bounding box center [173, 225] width 8 height 8
checkbox input "true"
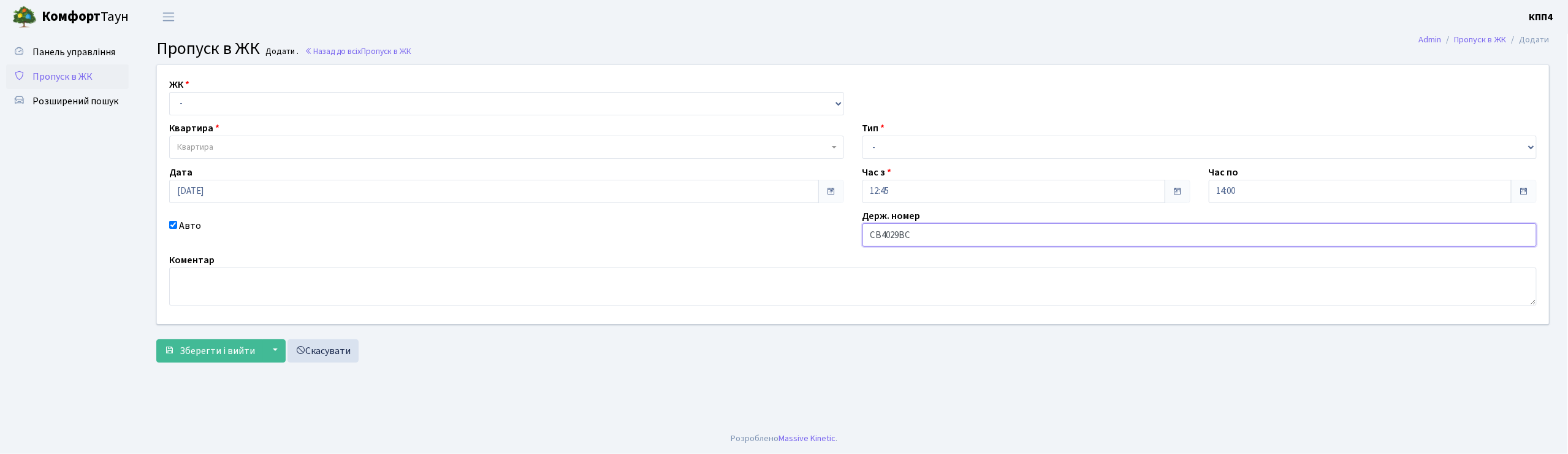
type input "СВ4029ВС"
click at [195, 108] on select "- КТ, вул. Регенераторна, 4 КТ2, просп. Соборності, 17 КТ3, вул. Березнева, 16 …" at bounding box center [506, 104] width 675 height 23
select select "271"
click at [169, 92] on select "- КТ, вул. Регенераторна, 4 КТ2, просп. Соборності, 17 КТ3, вул. Березнева, 16 …" at bounding box center [506, 104] width 675 height 23
select select
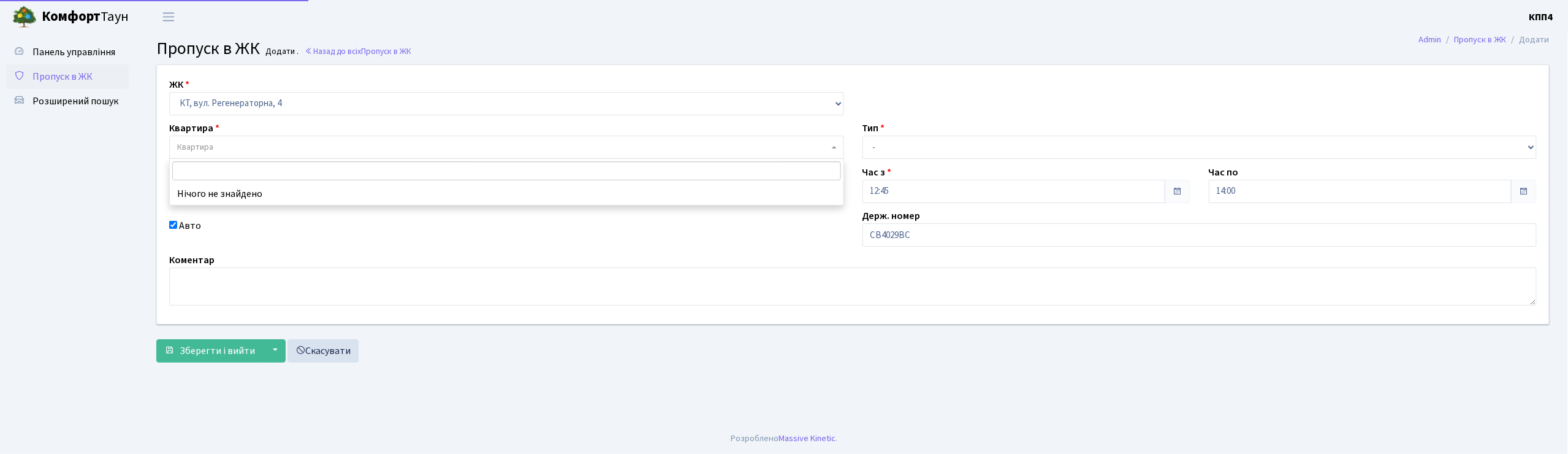
click at [200, 150] on span "Квартира" at bounding box center [195, 147] width 36 height 12
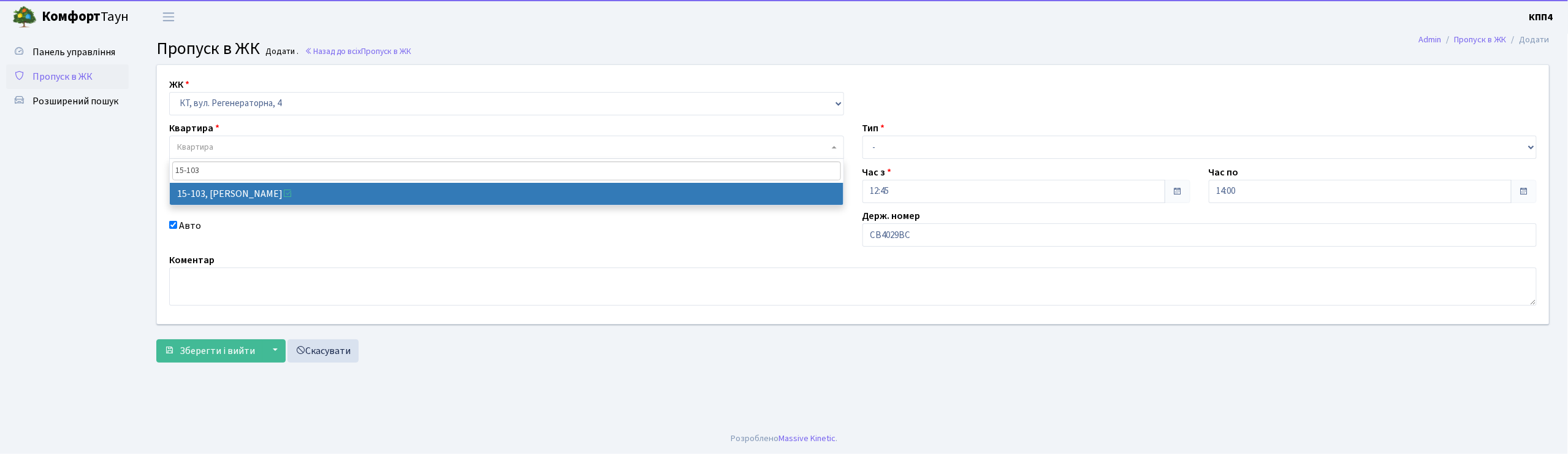
type input "15-103"
select select "8878"
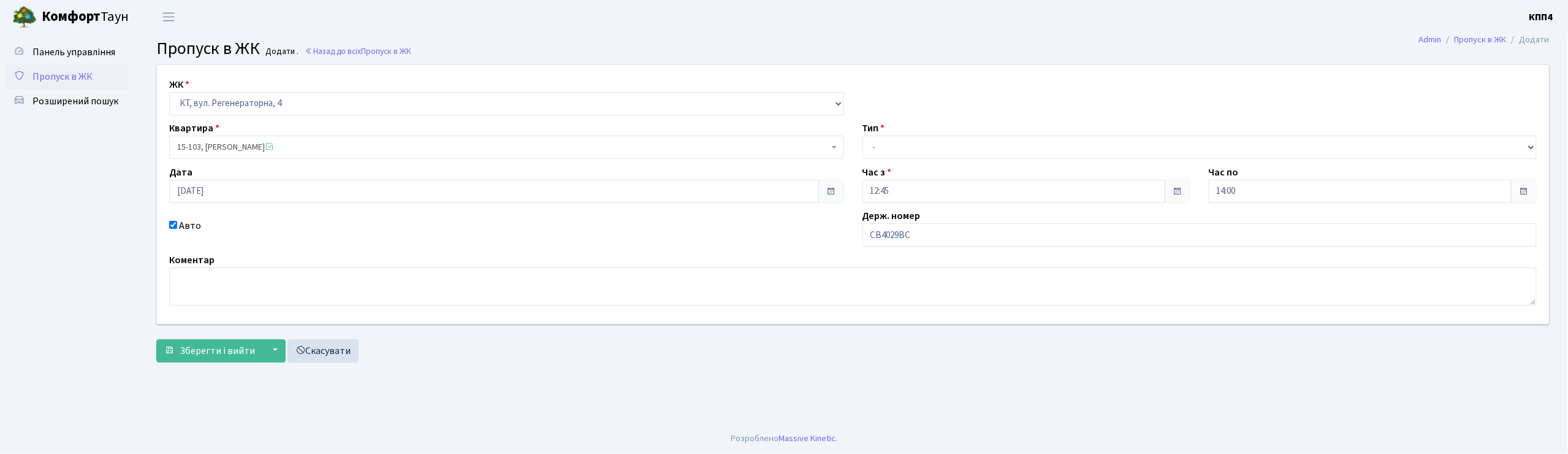
drag, startPoint x: 901, startPoint y: 132, endPoint x: 901, endPoint y: 138, distance: 6.0
click at [901, 136] on div "Тип - Доставка Таксі Гості Сервіс" at bounding box center [1200, 140] width 693 height 38
click at [898, 151] on select "- Доставка Таксі Гості Сервіс" at bounding box center [1199, 147] width 675 height 23
select select "3"
click at [862, 136] on select "- Доставка Таксі Гості Сервіс" at bounding box center [1199, 147] width 675 height 23
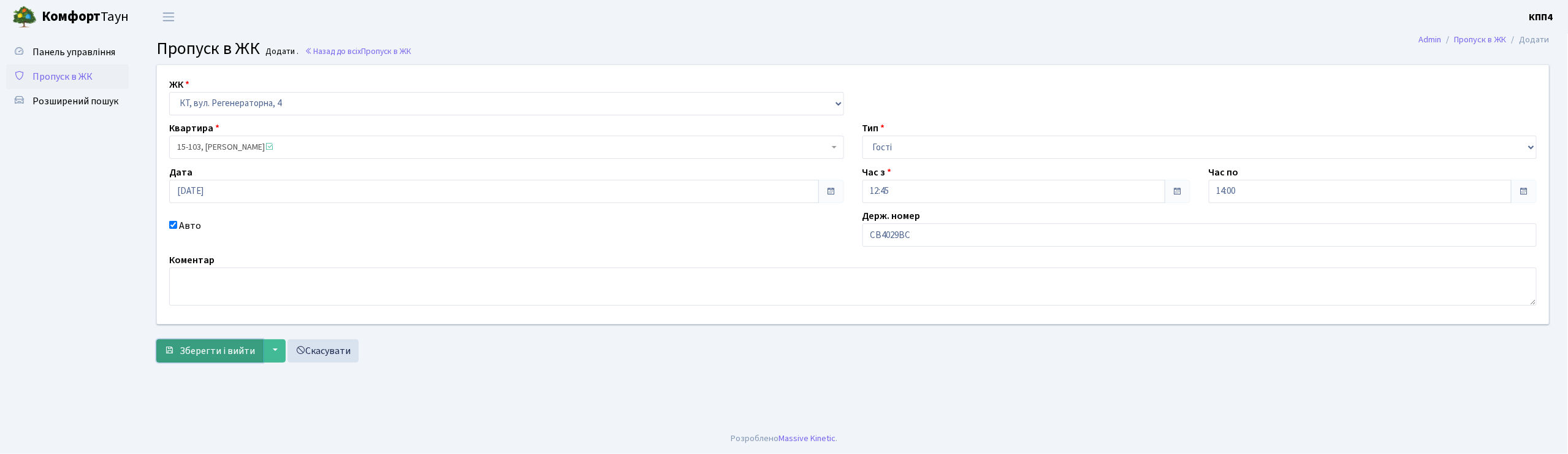
click at [209, 356] on span "Зберегти і вийти" at bounding box center [217, 351] width 76 height 14
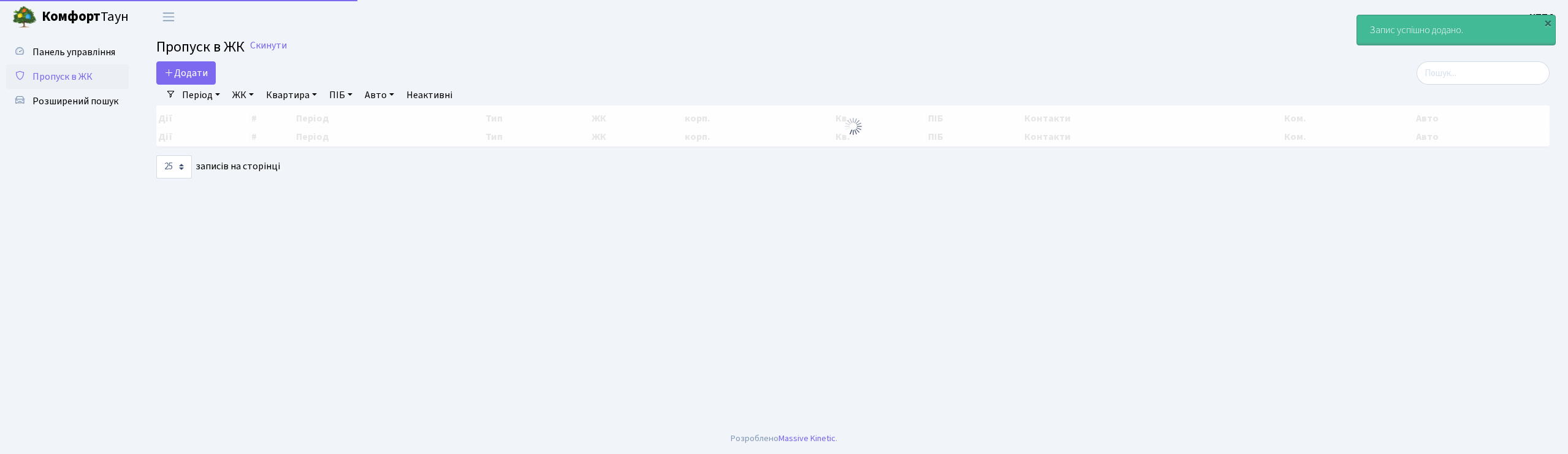
select select "25"
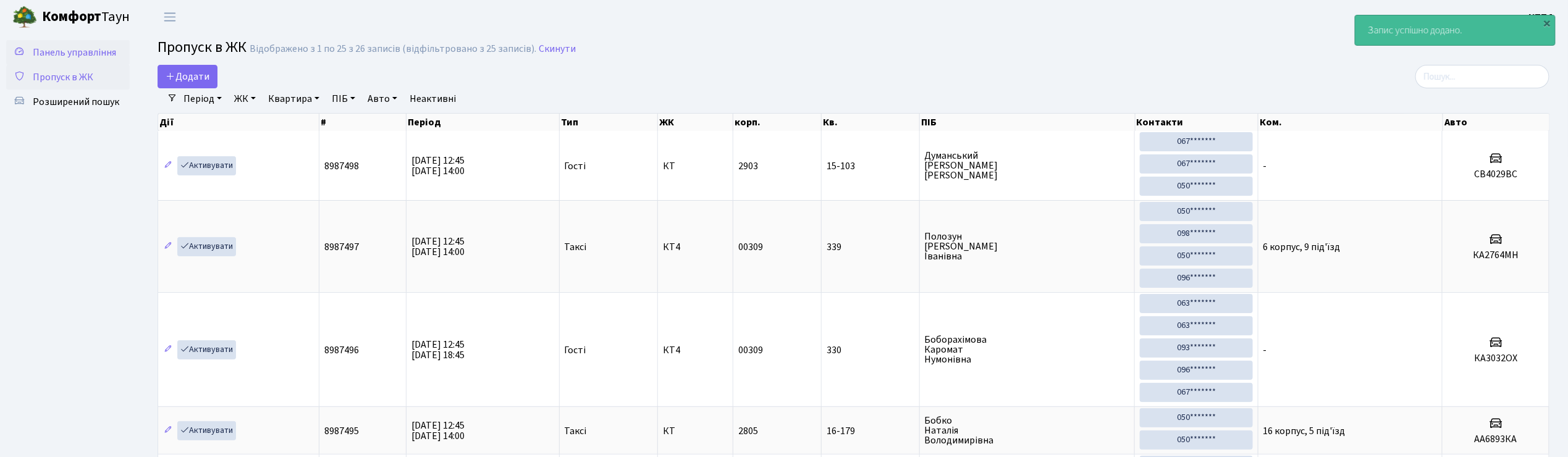
click at [92, 52] on span "Панель управління" at bounding box center [74, 53] width 83 height 14
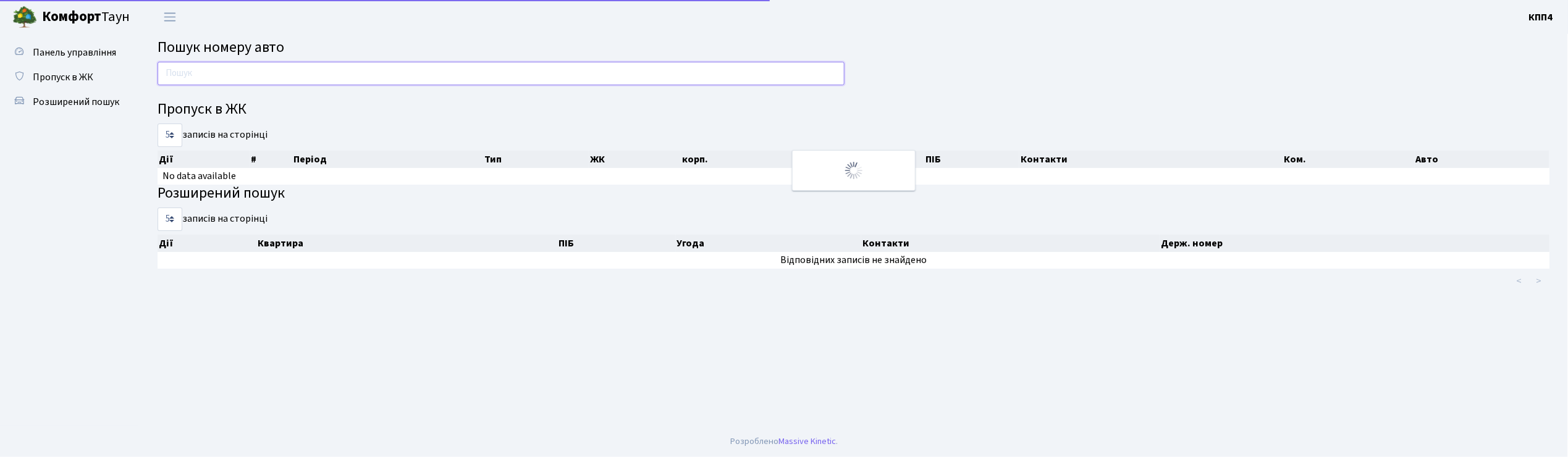
drag, startPoint x: 0, startPoint y: 0, endPoint x: 205, endPoint y: 83, distance: 221.2
click at [205, 83] on input "text" at bounding box center [500, 73] width 687 height 23
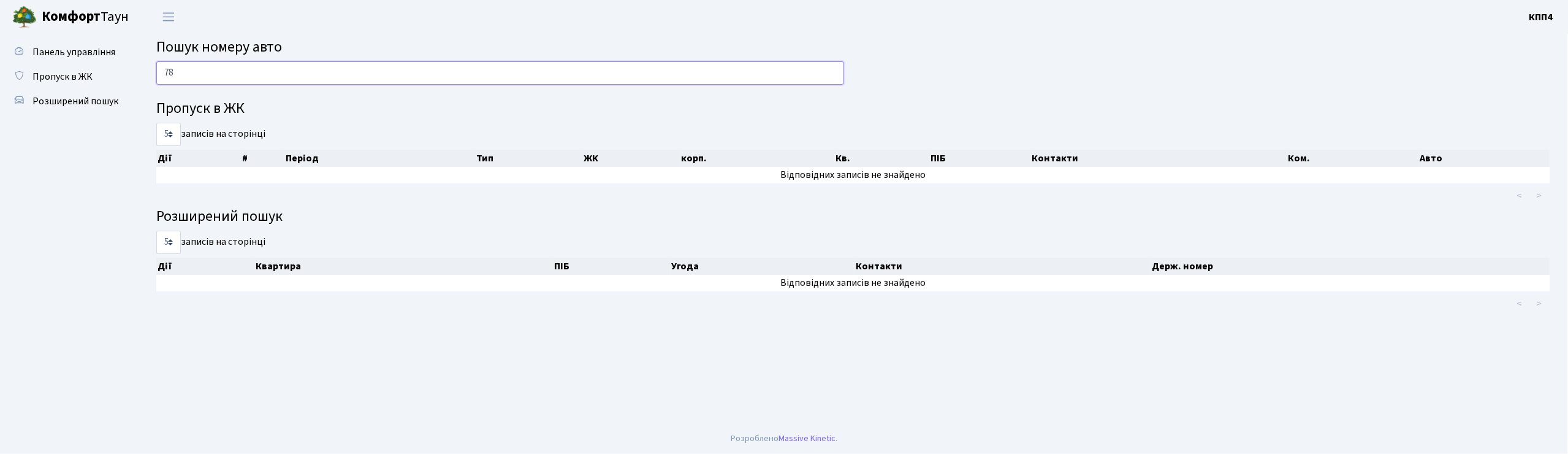
type input "7"
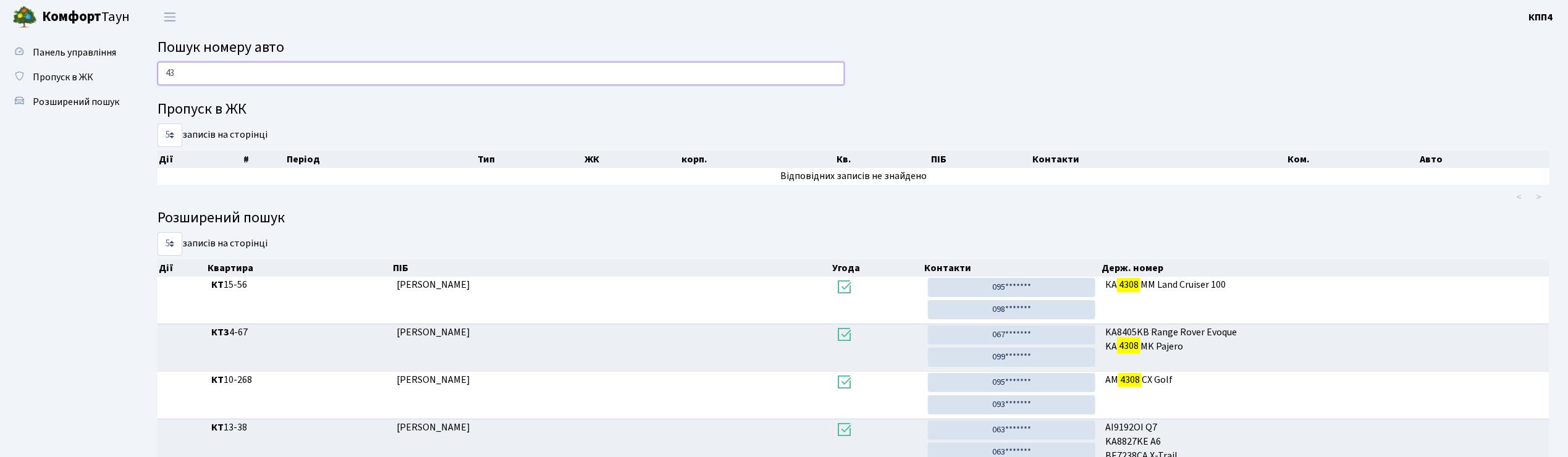
type input "4"
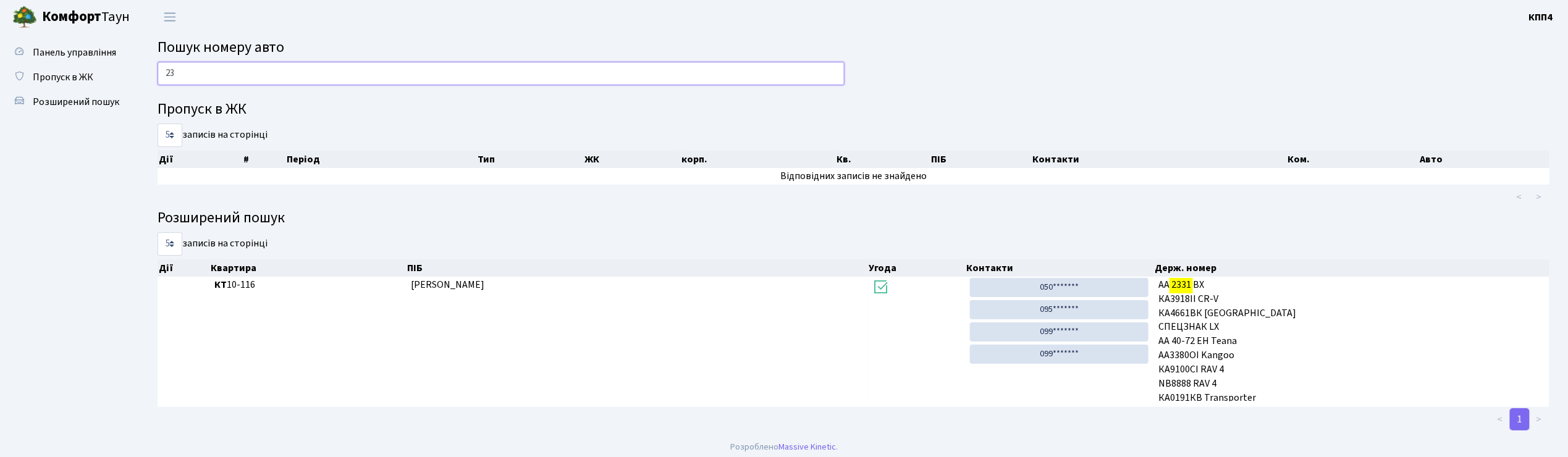
type input "2"
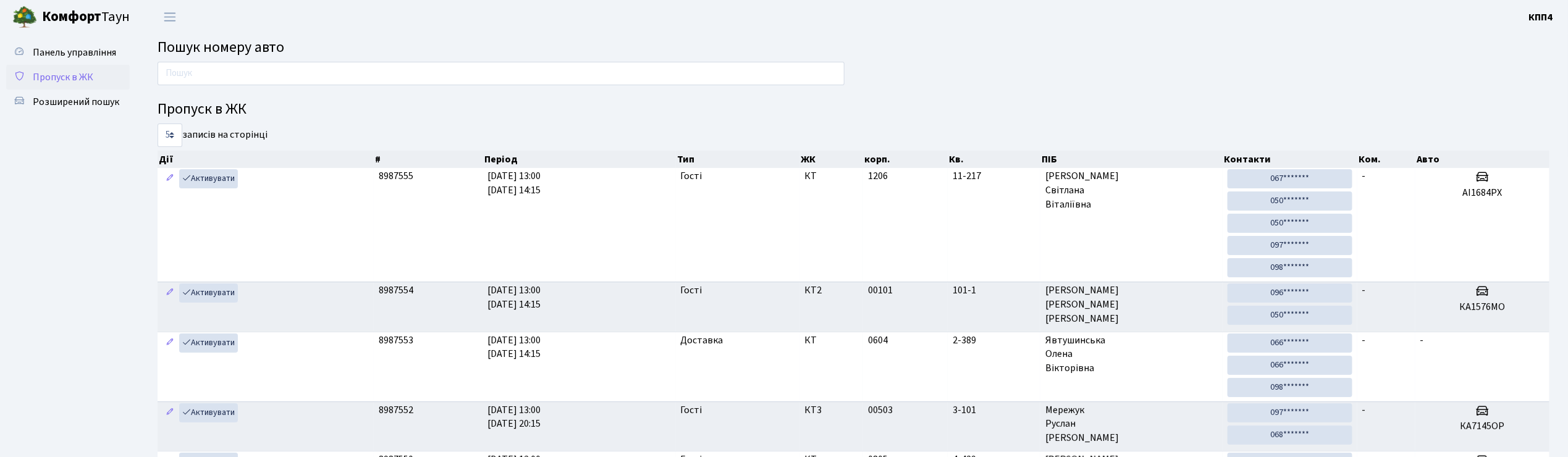
click at [97, 77] on link "Пропуск в ЖК" at bounding box center [68, 77] width 124 height 25
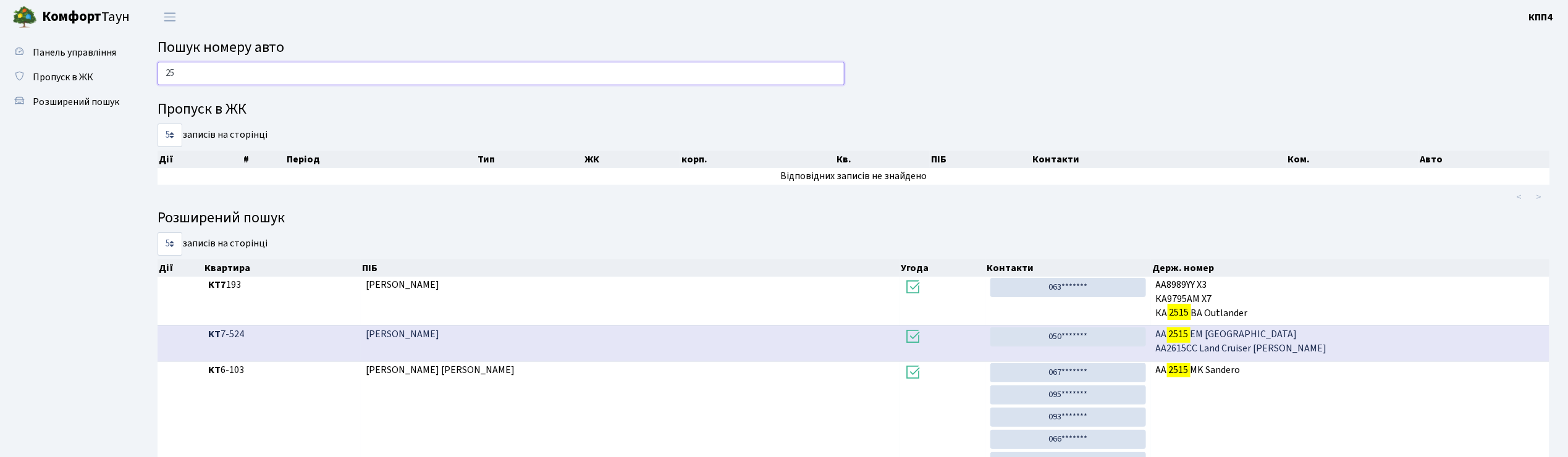
type input "2"
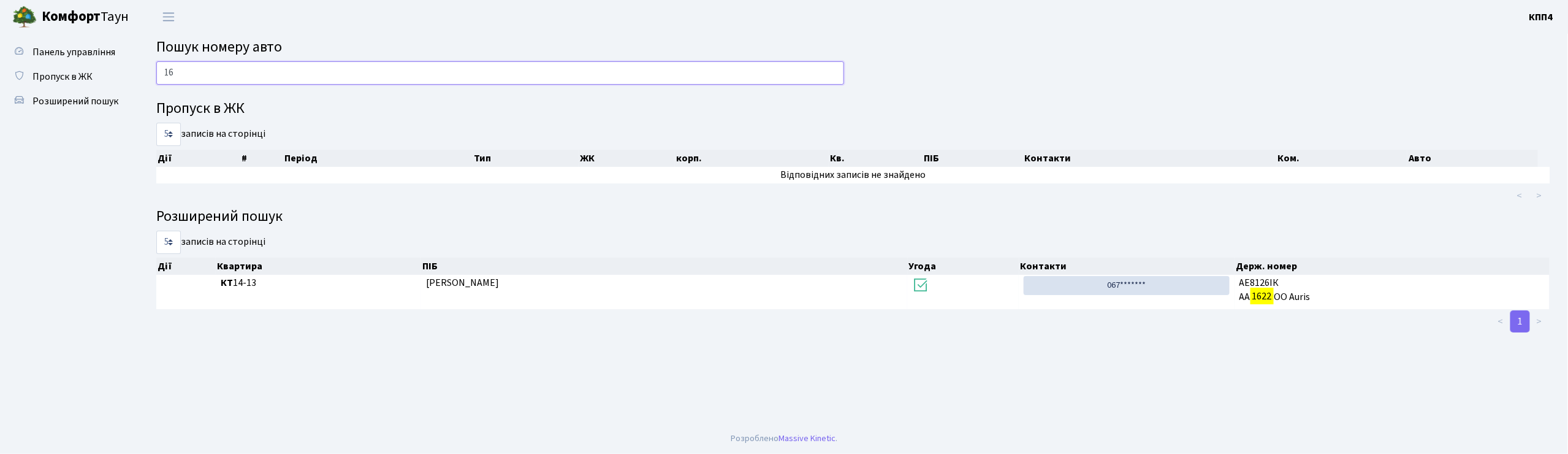
type input "1"
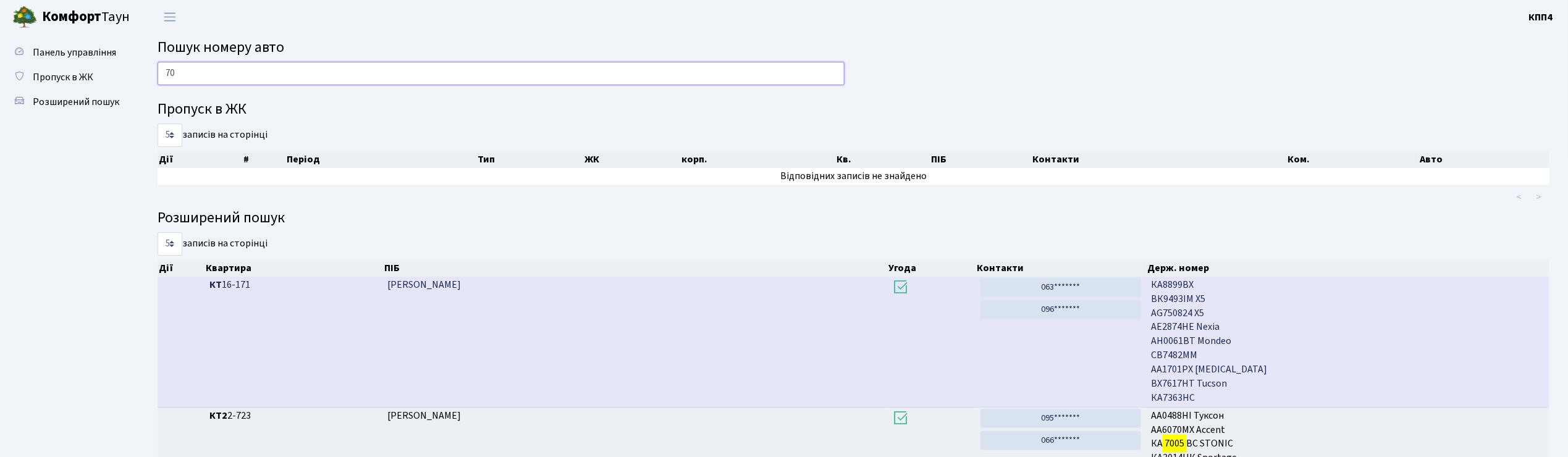
type input "7"
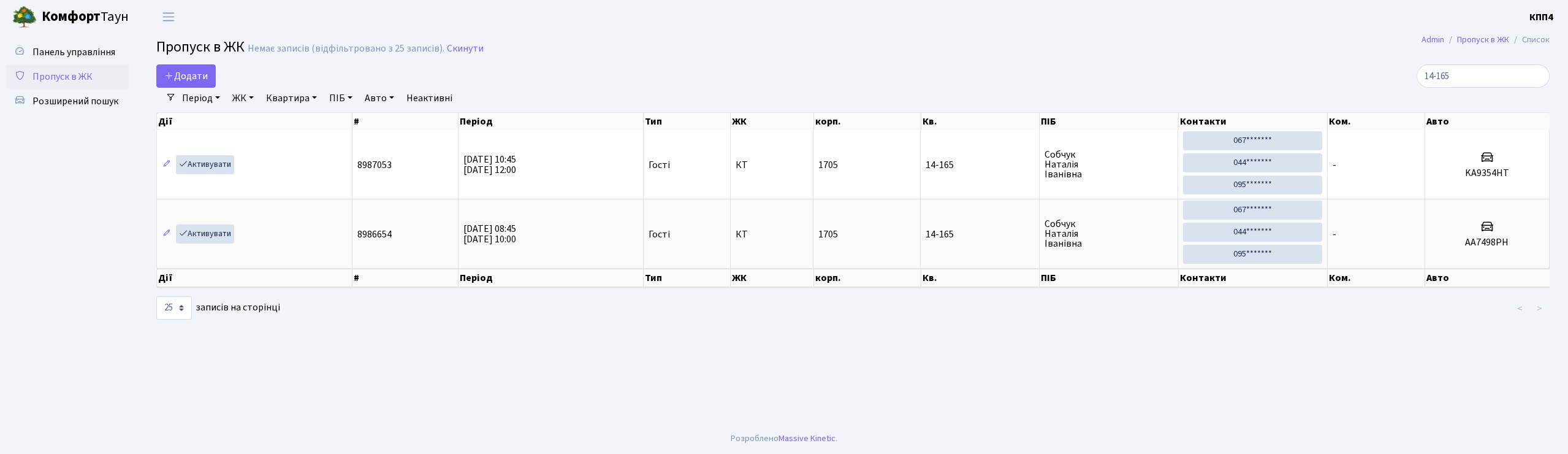
select select "25"
type input "1"
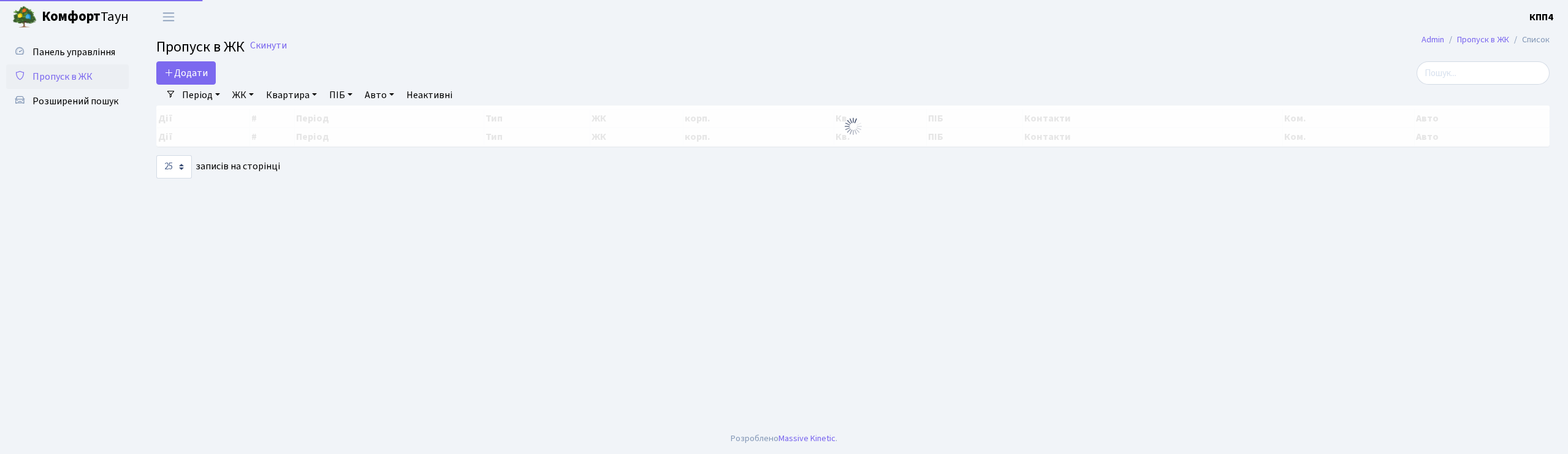
select select "25"
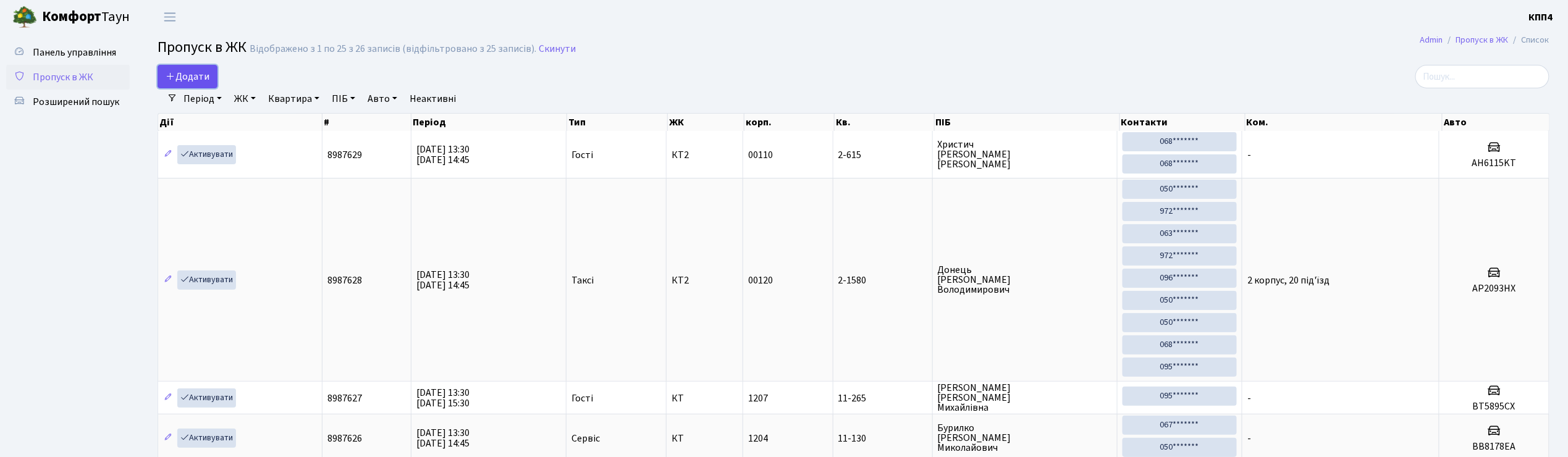
click at [196, 82] on span "Додати" at bounding box center [187, 77] width 44 height 14
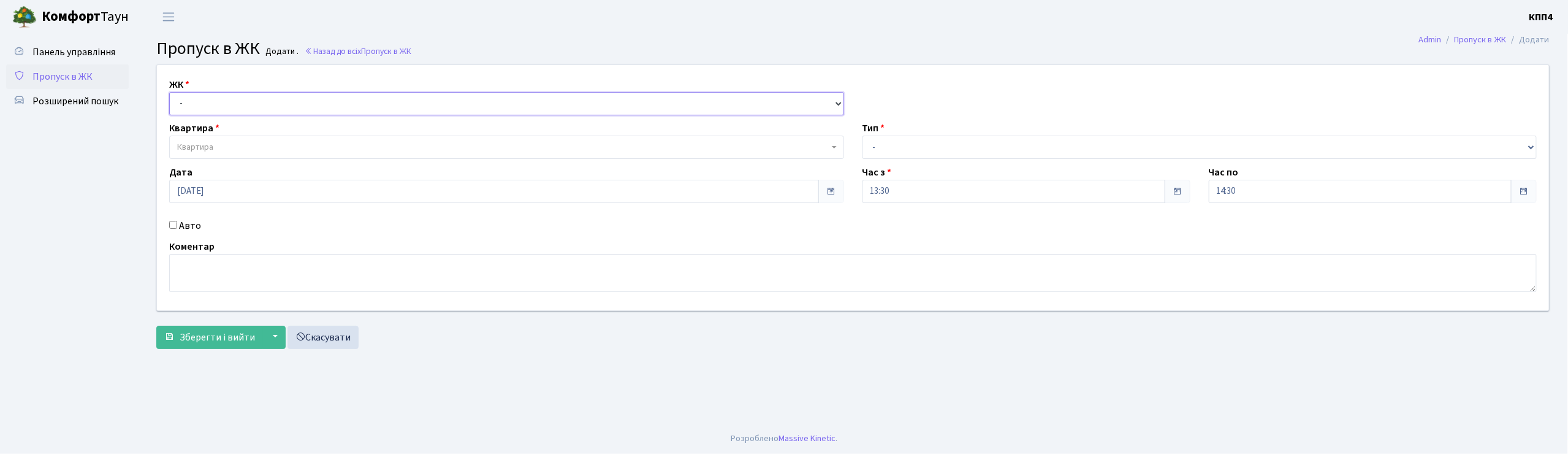
click at [200, 94] on select "- КТ, вул. Регенераторна, 4 КТ2, просп. [STREET_ADDRESS] [STREET_ADDRESS] [PERS…" at bounding box center [506, 104] width 675 height 23
select select "271"
click at [169, 92] on select "- КТ, вул. Регенераторна, 4 КТ2, просп. [STREET_ADDRESS] [STREET_ADDRESS] [PERS…" at bounding box center [506, 104] width 675 height 23
select select
click at [207, 144] on span "Квартира" at bounding box center [195, 147] width 36 height 12
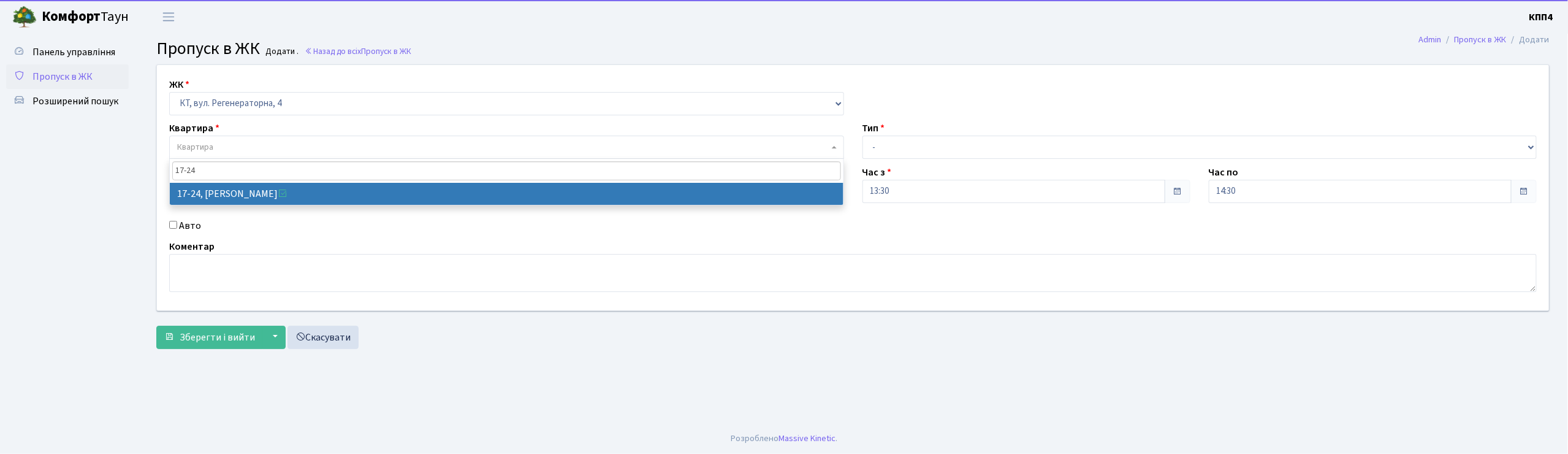
type input "17-24"
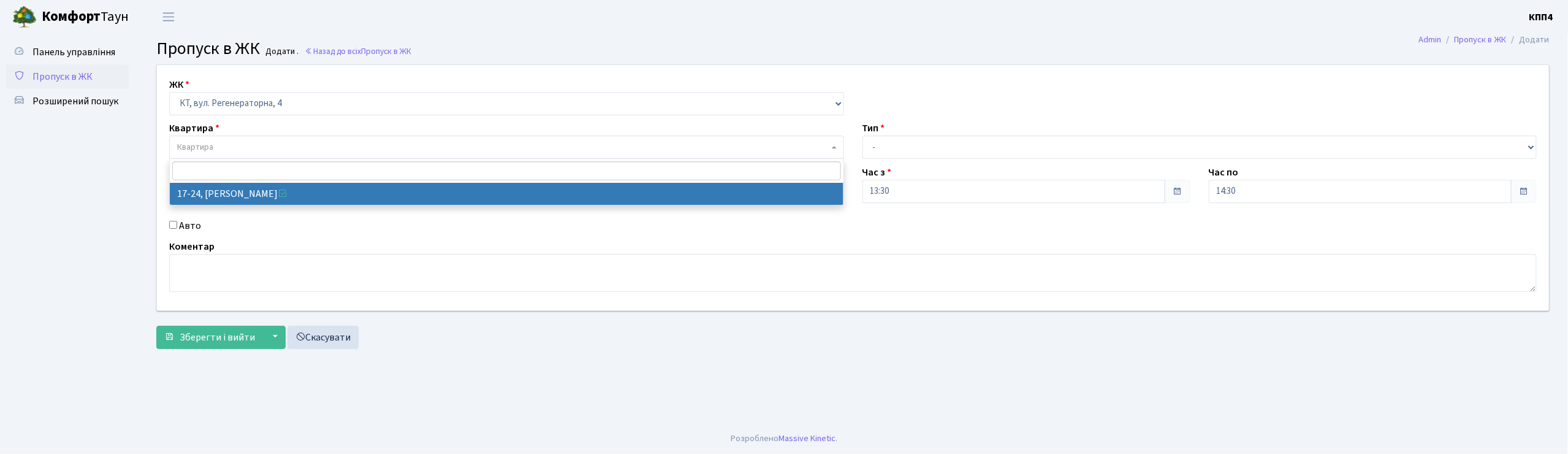
select select "8978"
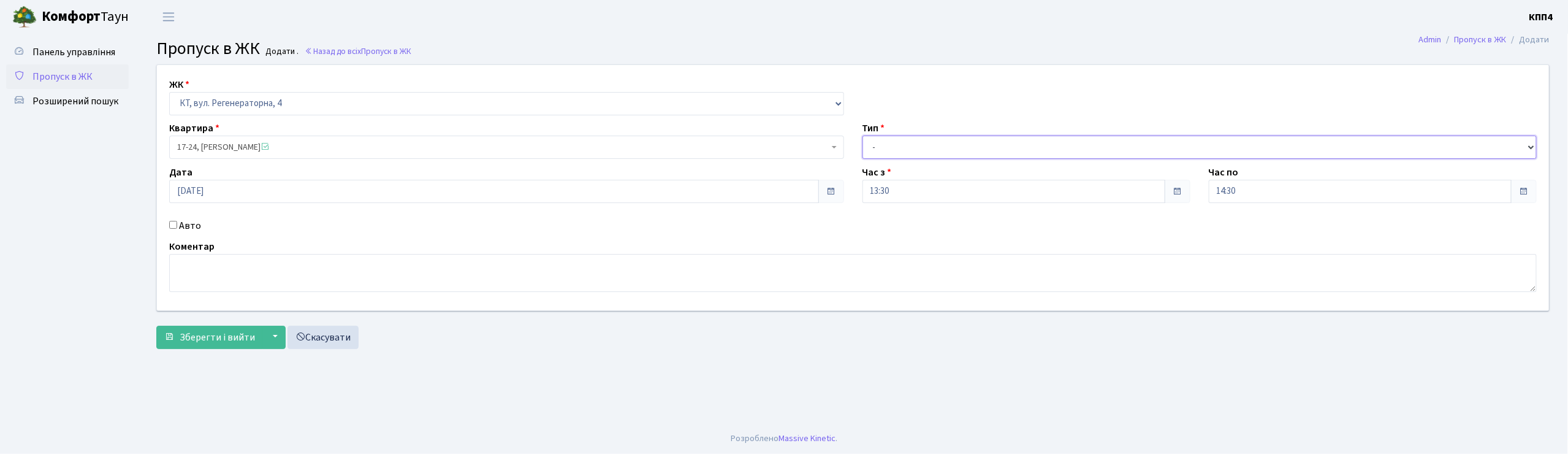
click at [905, 145] on select "- Доставка Таксі Гості Сервіс" at bounding box center [1199, 147] width 675 height 23
select select "1"
click at [862, 136] on select "- Доставка Таксі Гості Сервіс" at bounding box center [1199, 147] width 675 height 23
click at [236, 339] on span "Зберегти і вийти" at bounding box center [217, 337] width 76 height 14
